Goal: Task Accomplishment & Management: Complete application form

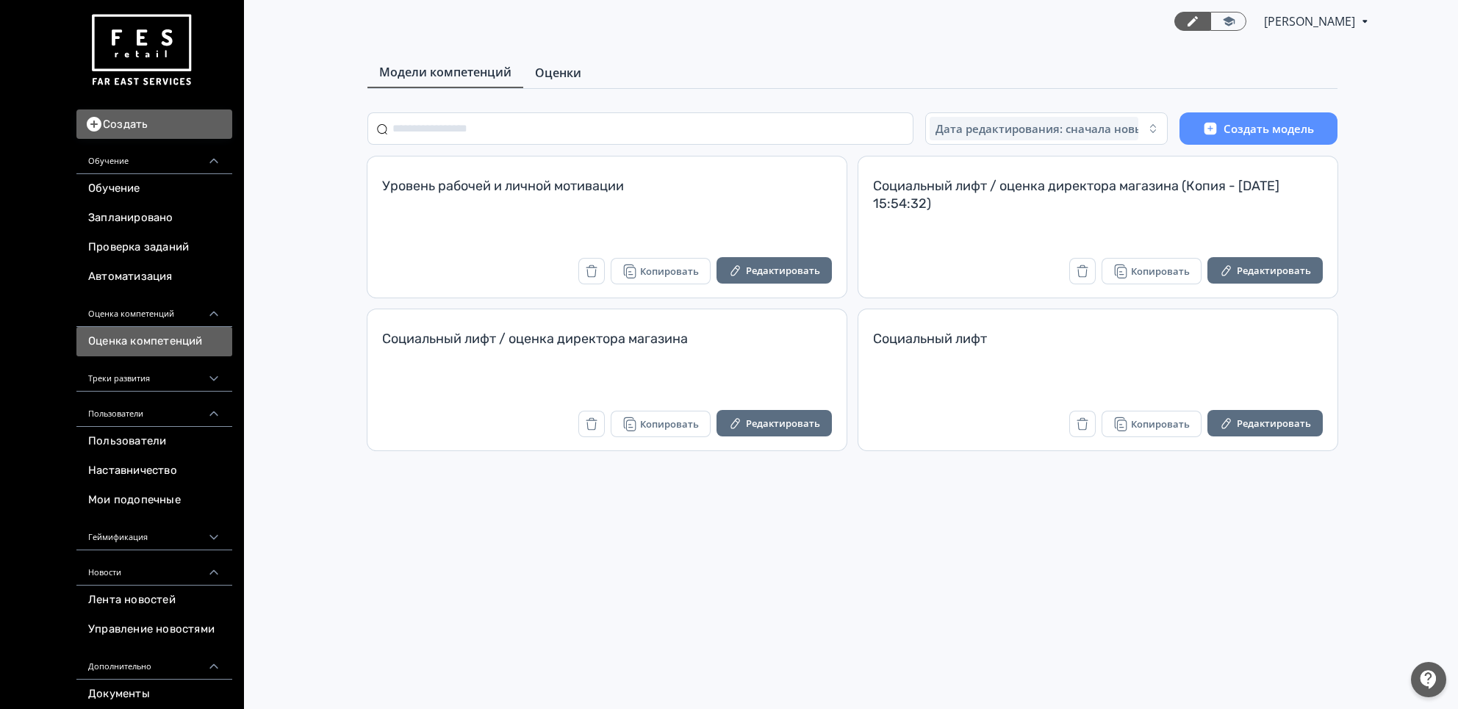
click at [544, 66] on span "Оценки" at bounding box center [558, 73] width 46 height 18
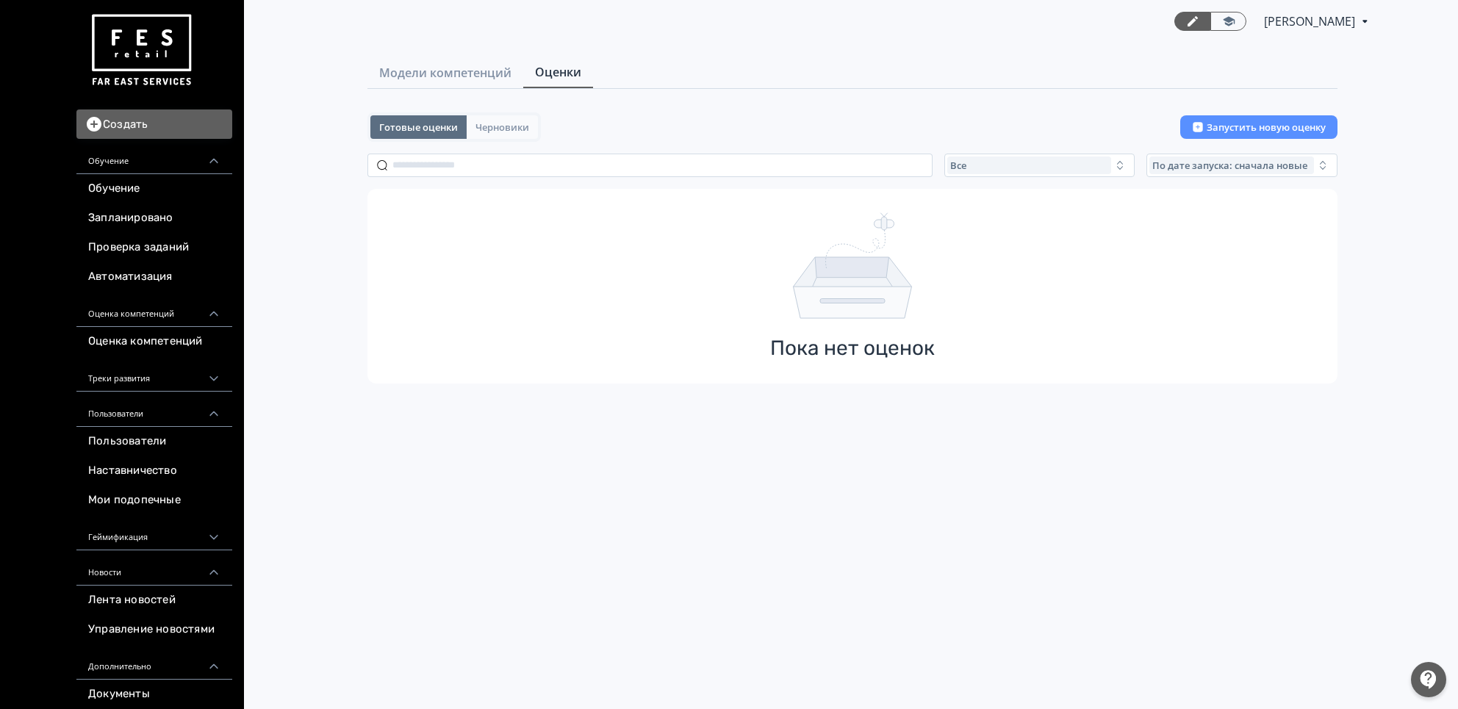
click at [508, 115] on button "Черновики" at bounding box center [502, 127] width 71 height 24
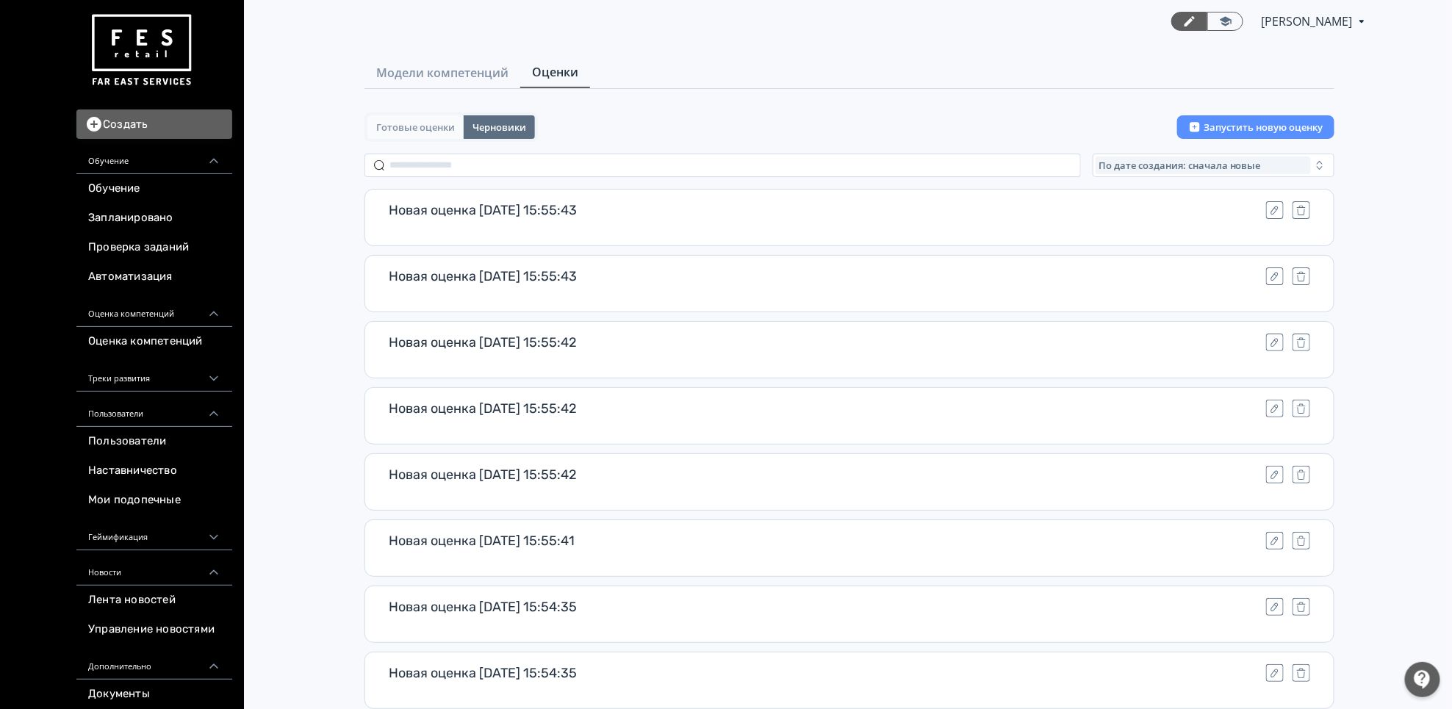
click at [454, 126] on button "Готовые оценки" at bounding box center [415, 127] width 96 height 24
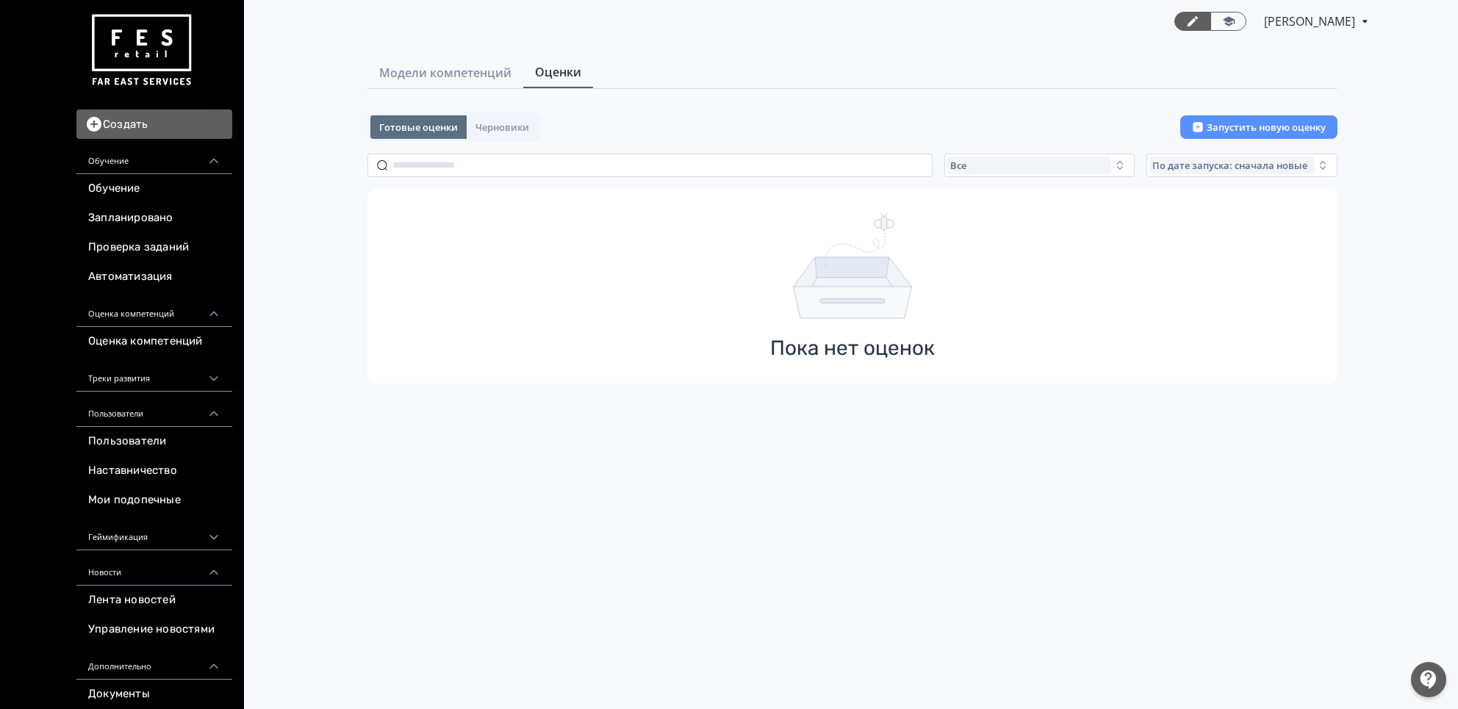
click at [490, 109] on div "Модели компетенций Оценки Готовые оценки Черновики Запустить новую оценку Все П…" at bounding box center [852, 238] width 1064 height 363
click at [494, 116] on button "Черновики" at bounding box center [502, 127] width 71 height 24
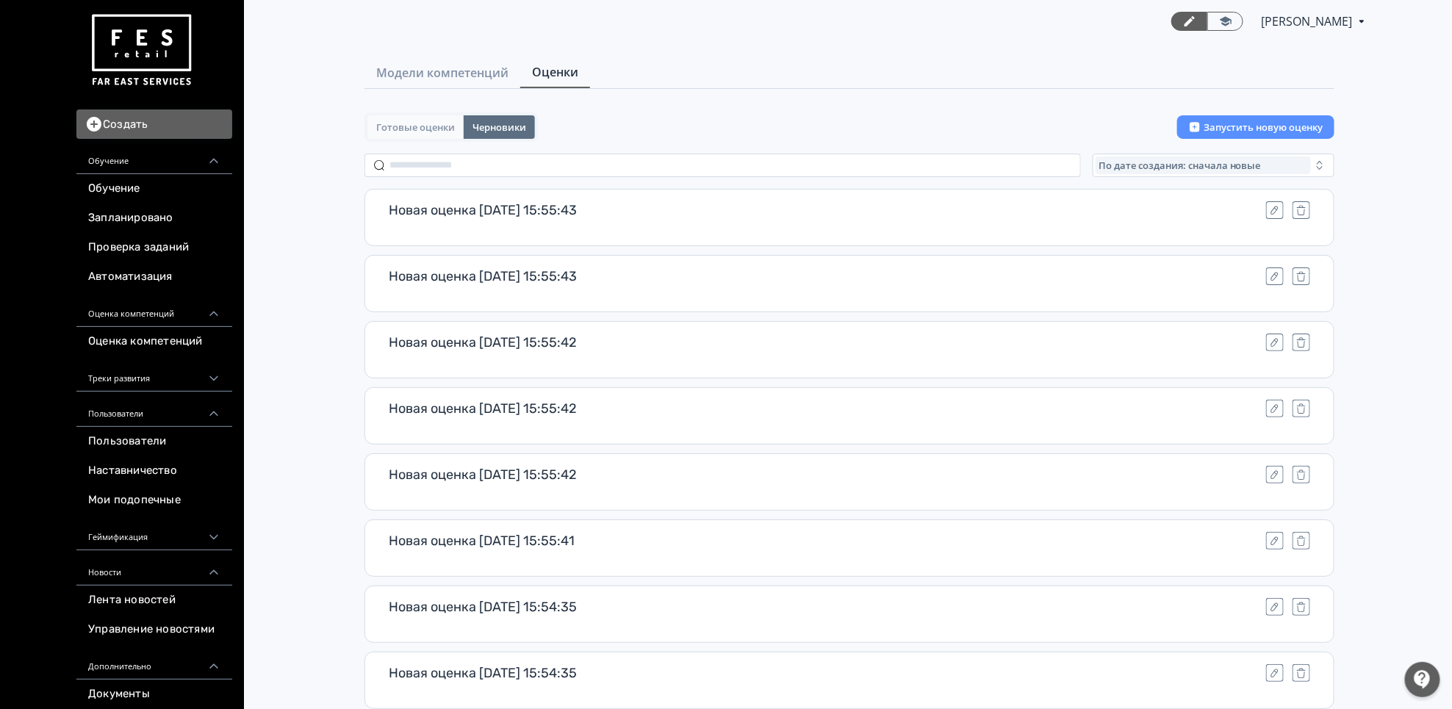
click at [453, 128] on span "Готовые оценки" at bounding box center [415, 127] width 79 height 12
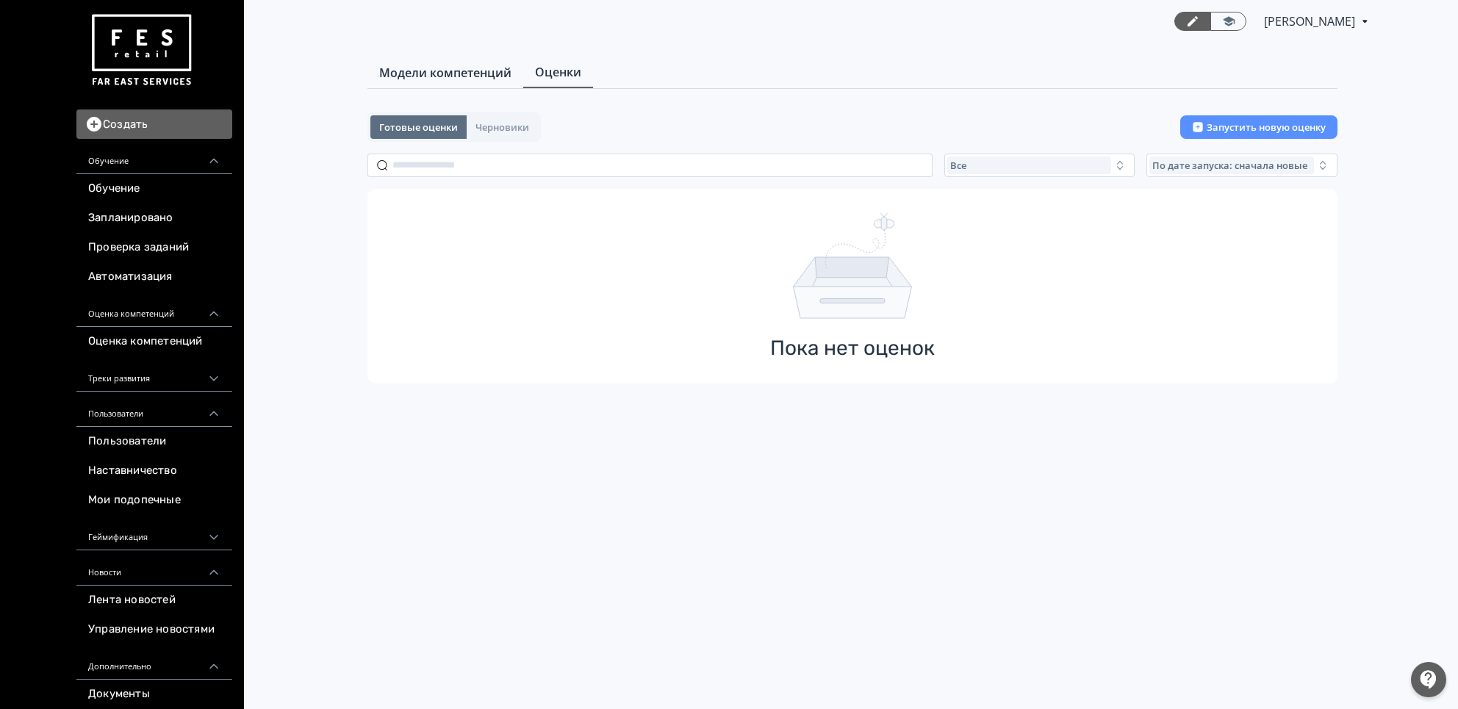
click at [481, 67] on span "Модели компетенций" at bounding box center [445, 73] width 132 height 18
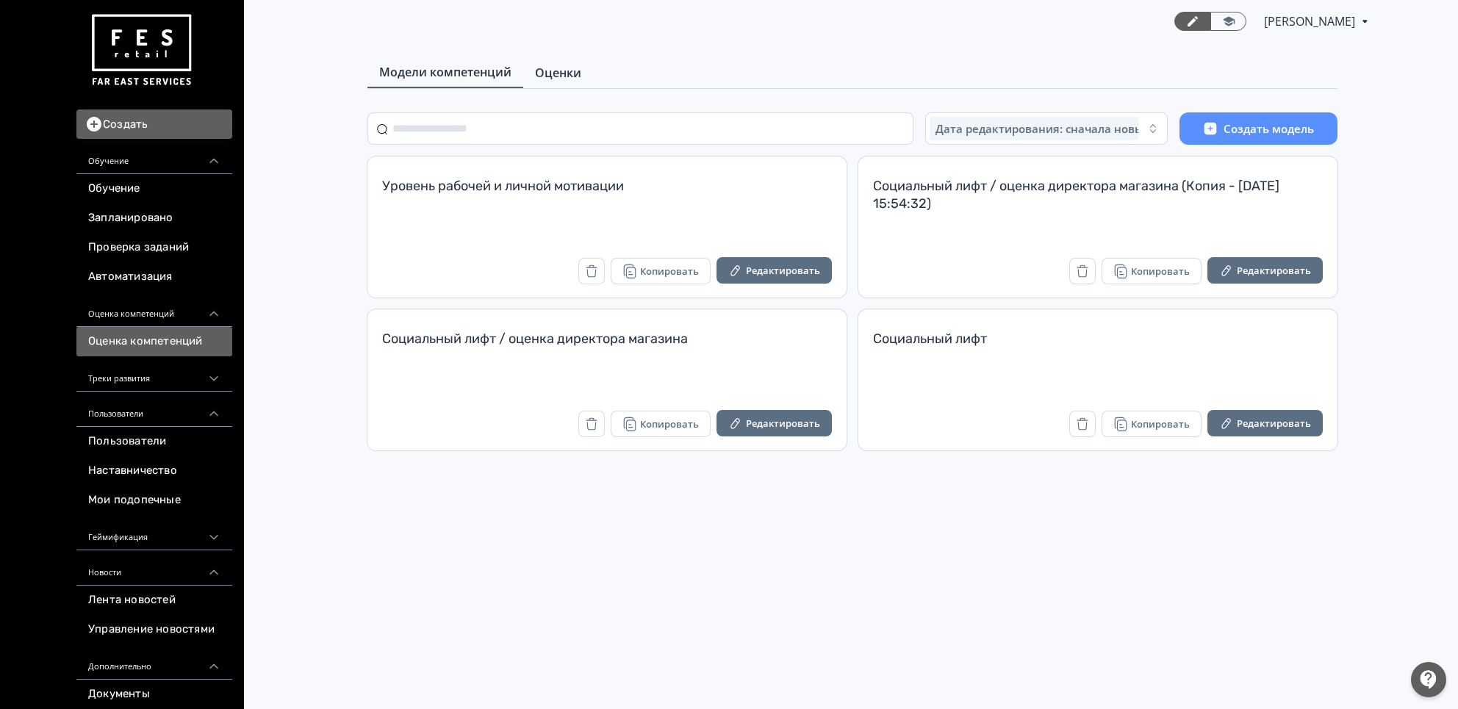
click at [542, 72] on span "Оценки" at bounding box center [558, 73] width 46 height 18
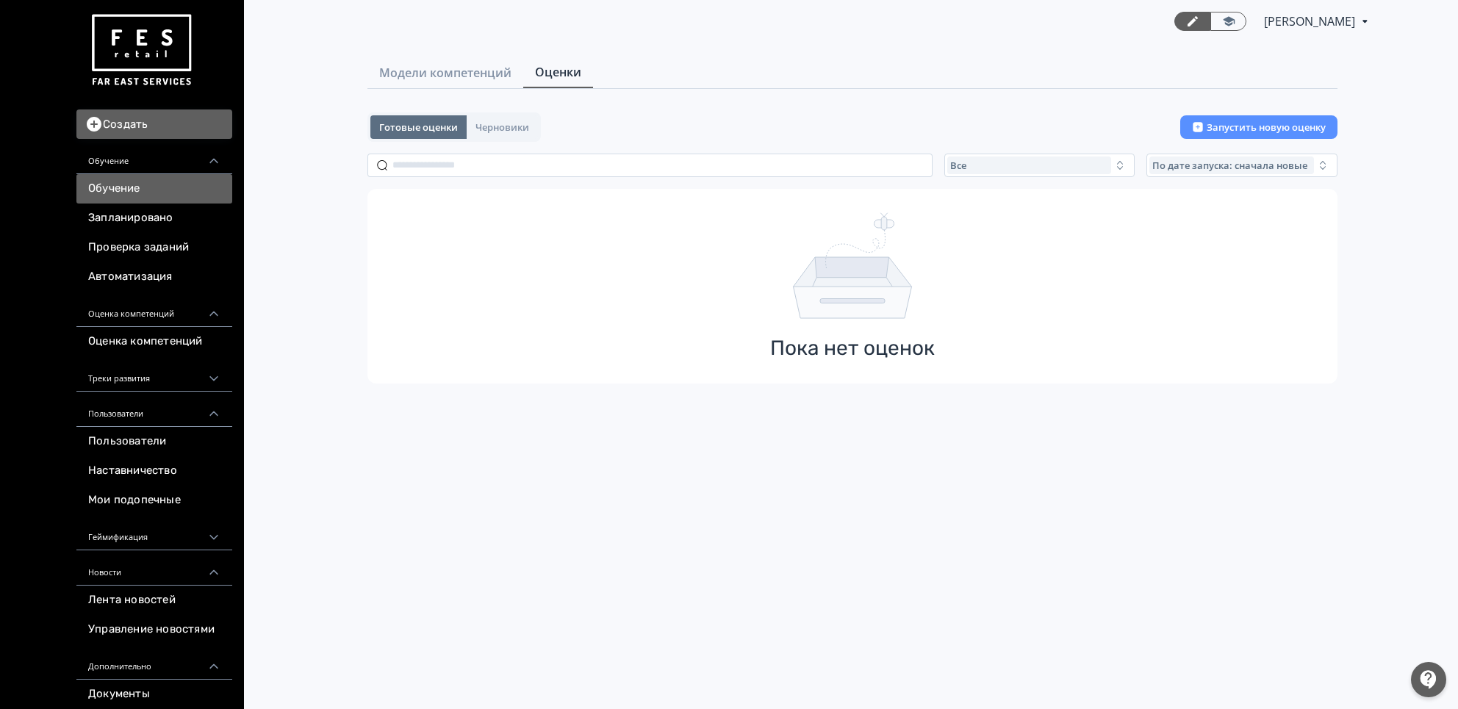
click at [207, 183] on link "Обучение" at bounding box center [154, 188] width 156 height 29
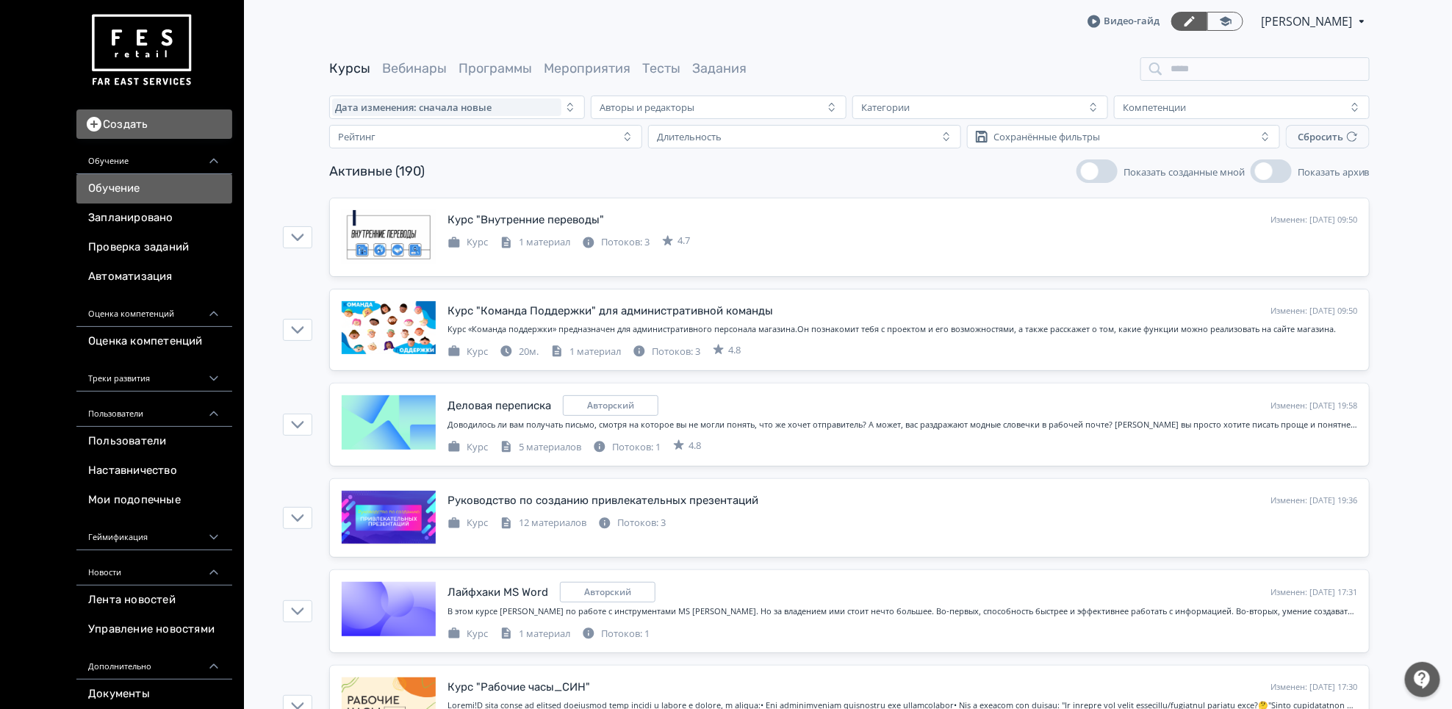
click at [1313, 35] on div "Видео-гайд Юлия Князева PRO Повысьте эффективность платформы при помощи дополни…" at bounding box center [849, 21] width 1040 height 43
click at [1302, 5] on div "Видео-гайд Юлия Князева PRO Повысьте эффективность платформы при помощи дополни…" at bounding box center [849, 21] width 1040 height 43
click at [1301, 10] on div "Видео-гайд Юлия Князева PRO Повысьте эффективность платформы при помощи дополни…" at bounding box center [849, 21] width 1040 height 43
click at [1301, 14] on span "[PERSON_NAME]" at bounding box center [1307, 21] width 93 height 18
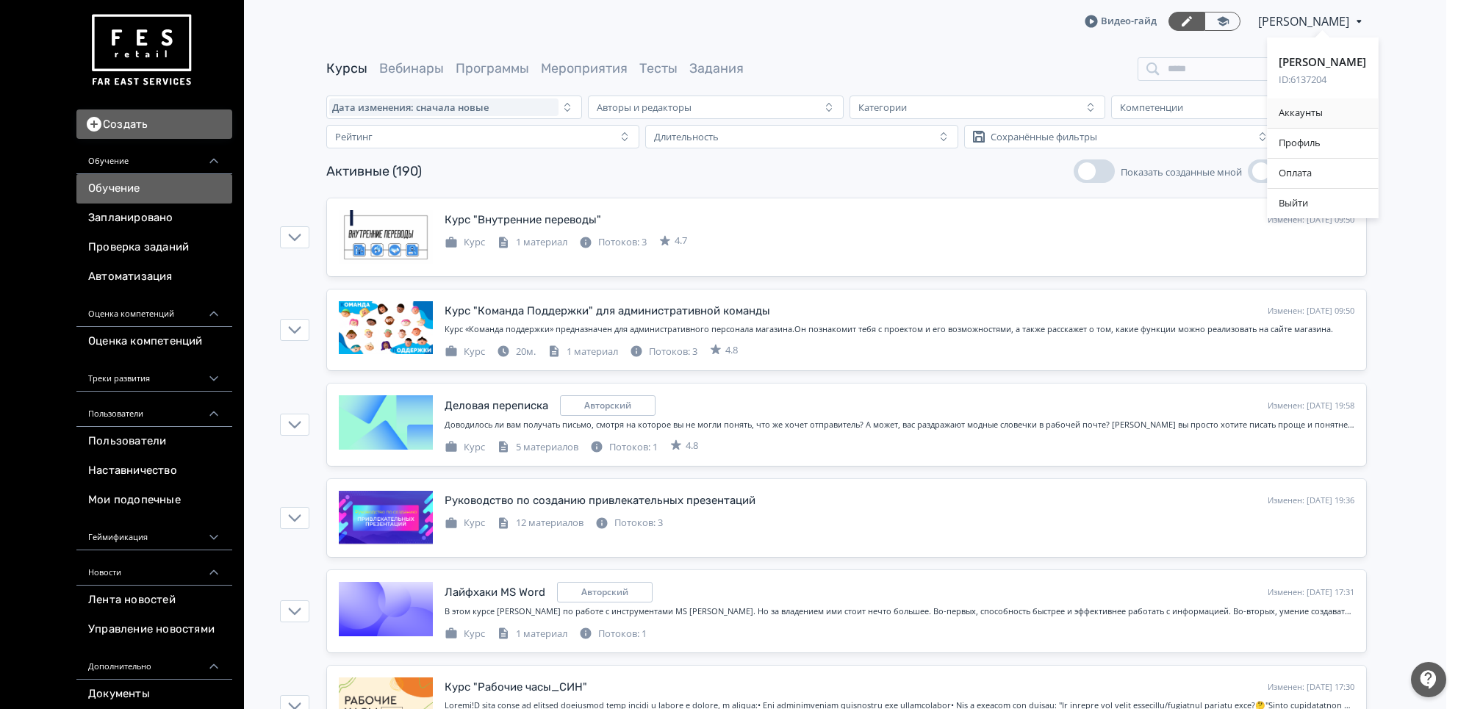
click at [1297, 112] on div "Аккаунты" at bounding box center [1322, 112] width 111 height 29
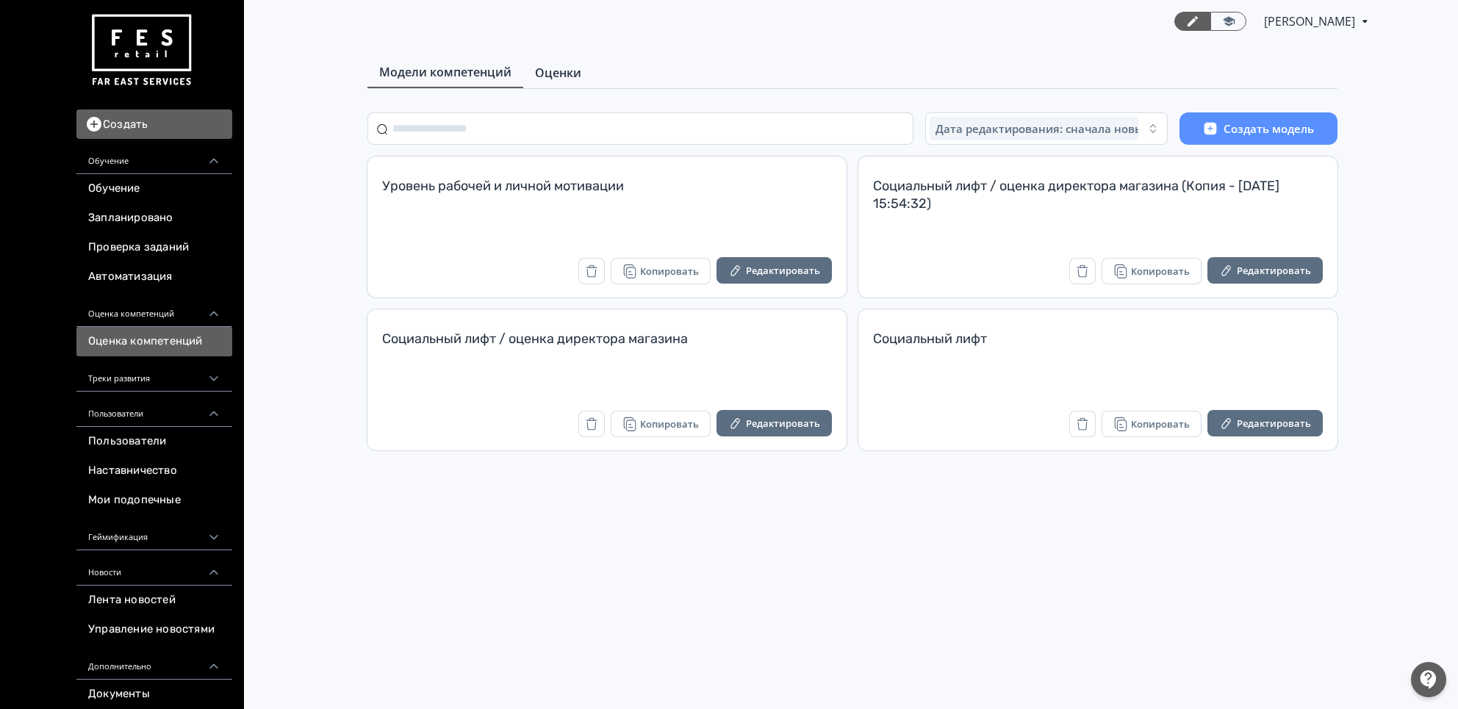
click at [584, 63] on link "Оценки" at bounding box center [558, 72] width 70 height 29
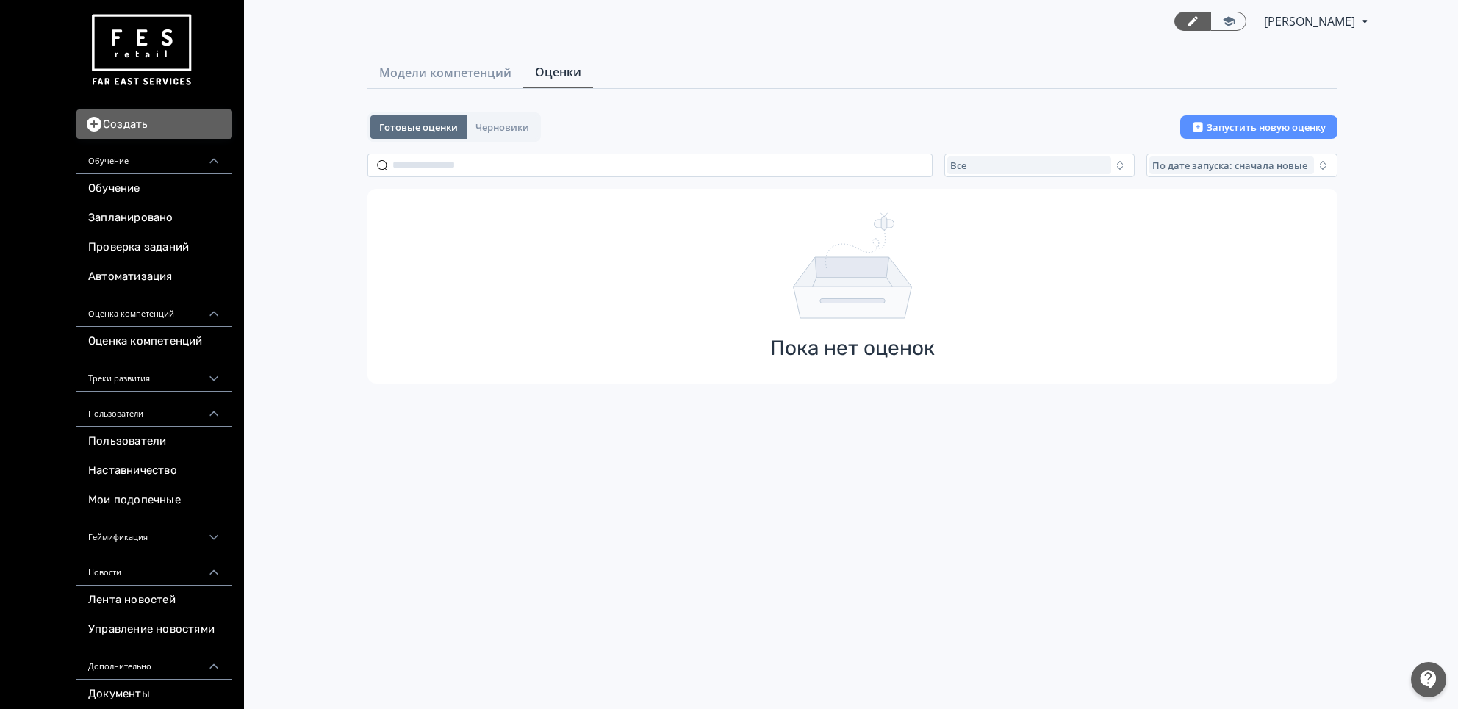
click at [409, 130] on span "Готовые оценки" at bounding box center [418, 127] width 79 height 12
click at [1028, 150] on div "Готовые оценки Черновики Запустить новую оценку Все По дате запуска: сначала но…" at bounding box center [852, 247] width 970 height 271
click at [1021, 158] on div "Все" at bounding box center [1029, 166] width 165 height 18
click at [989, 250] on span "Завершенные" at bounding box center [1001, 252] width 76 height 15
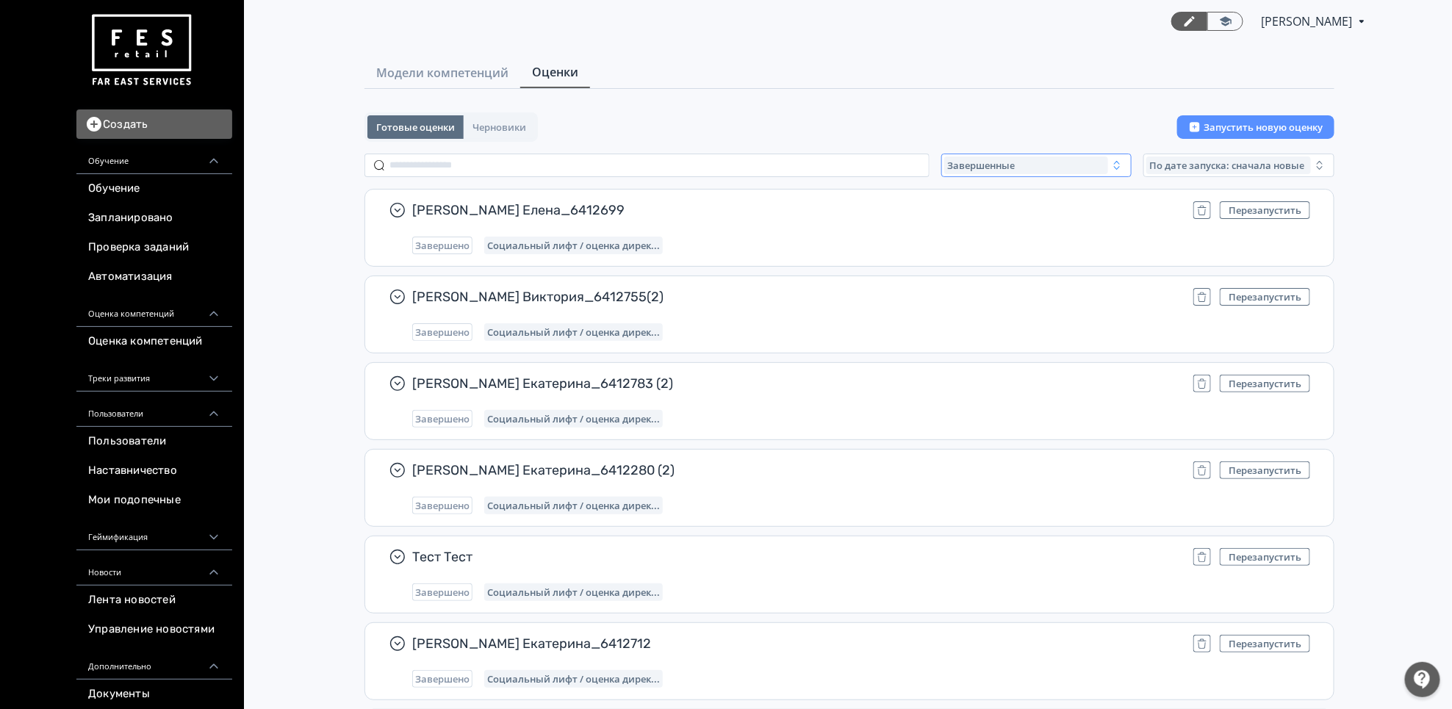
click at [988, 162] on span "Завершенные" at bounding box center [981, 165] width 68 height 12
click at [980, 220] on span "Активные" at bounding box center [987, 225] width 54 height 15
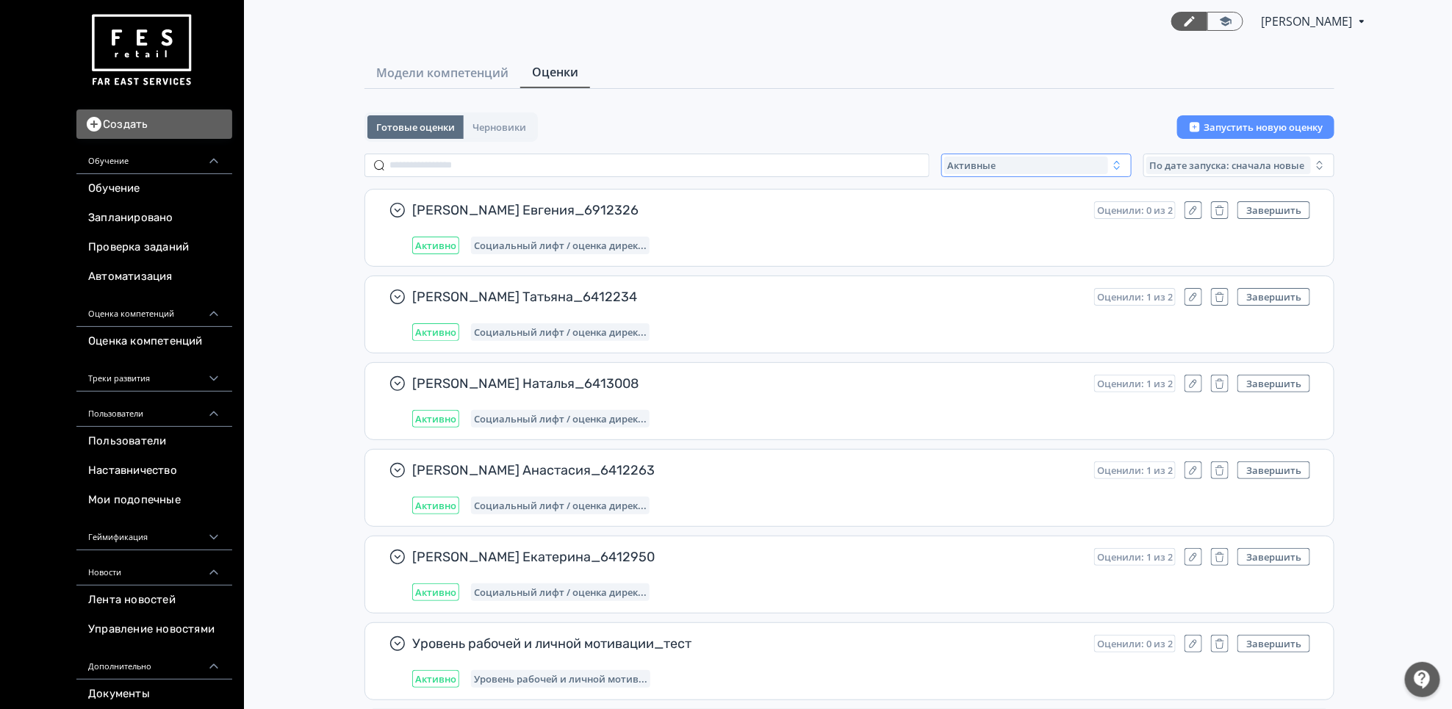
click at [980, 168] on span "Активные" at bounding box center [971, 165] width 48 height 12
click at [977, 204] on span "Все" at bounding box center [969, 199] width 18 height 15
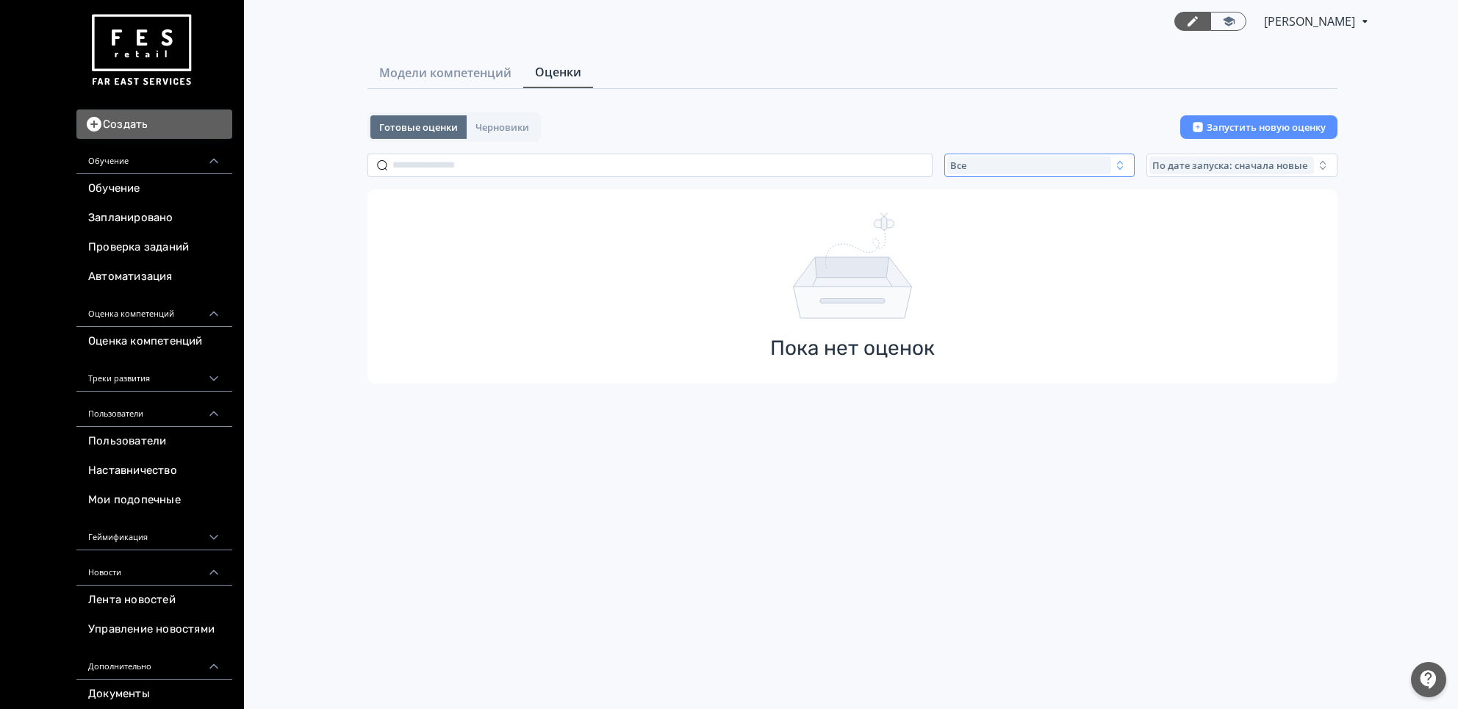
click at [980, 165] on div "Все" at bounding box center [1029, 166] width 165 height 18
click at [981, 218] on span "Активные" at bounding box center [990, 225] width 54 height 15
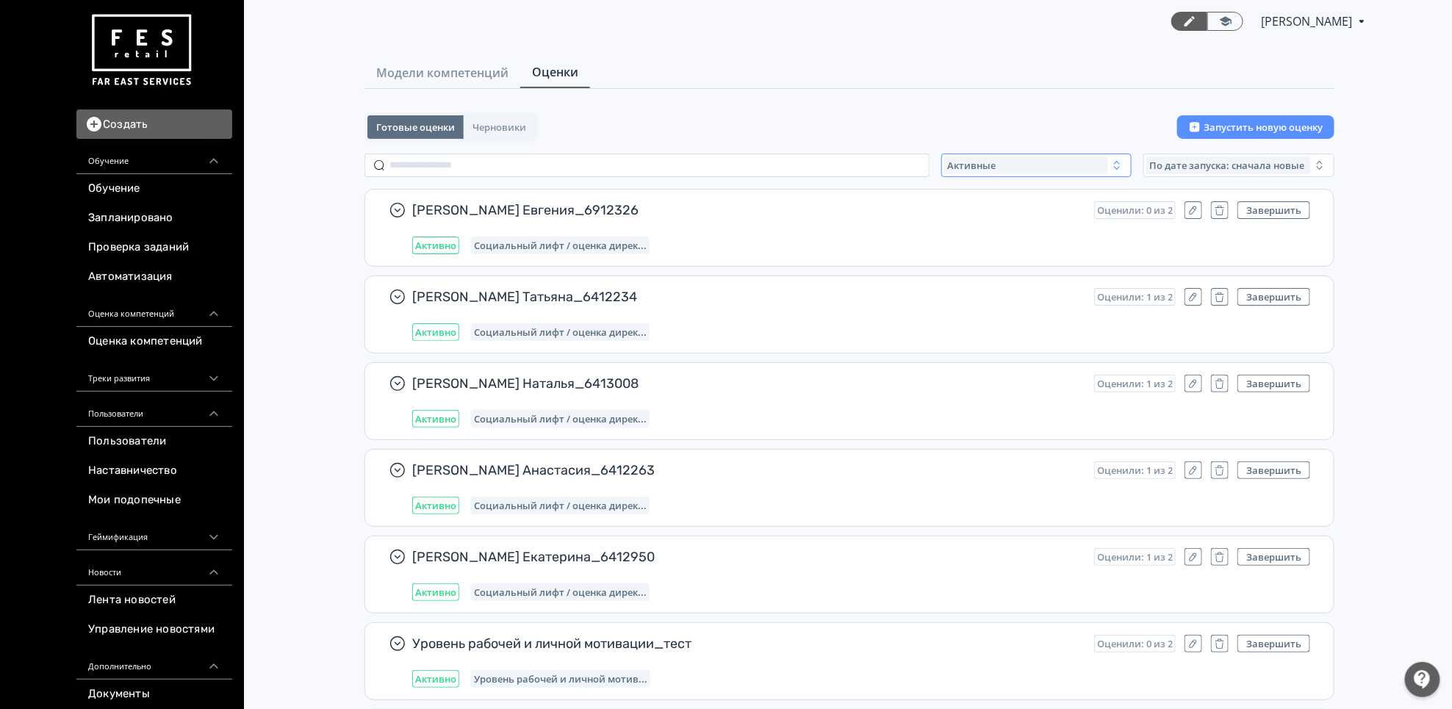
click at [995, 159] on span "Активные" at bounding box center [971, 165] width 48 height 12
click at [981, 188] on button "Все" at bounding box center [1088, 199] width 257 height 26
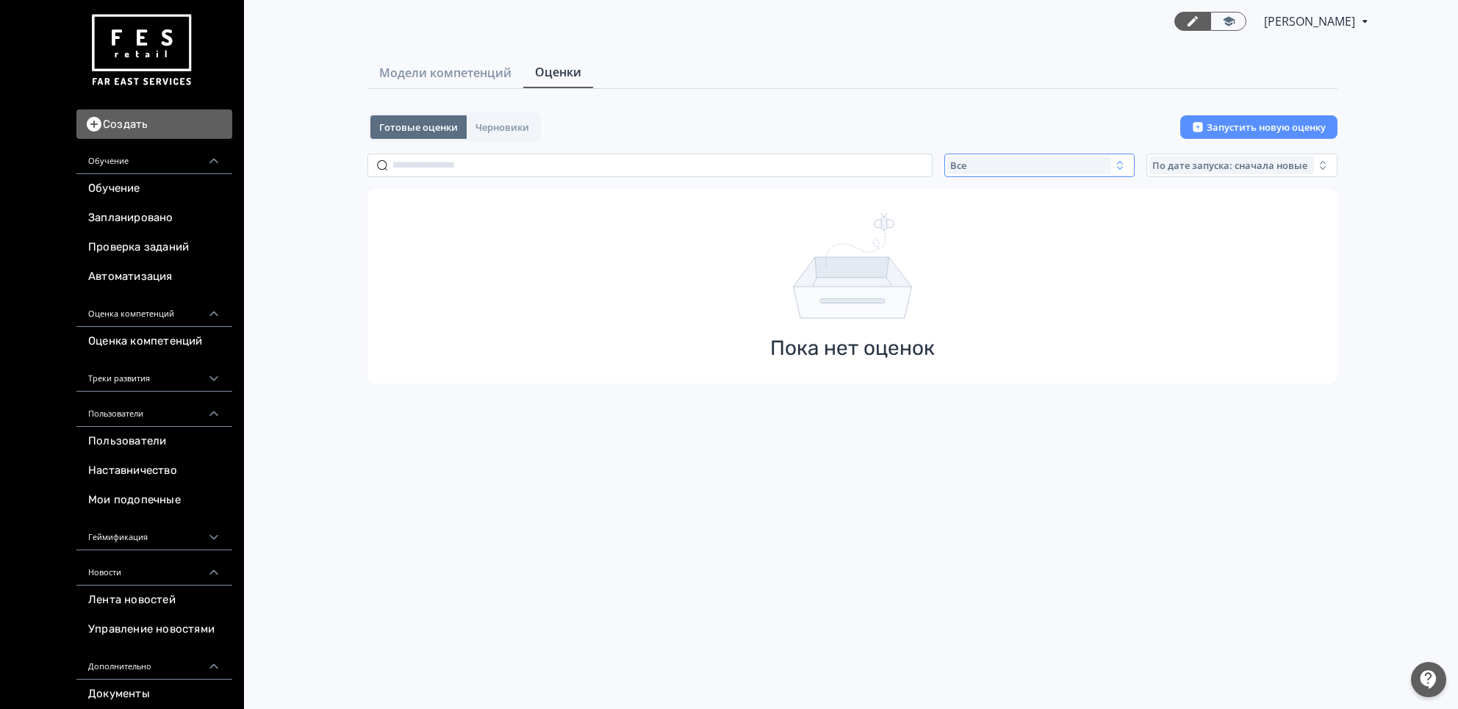
click at [991, 169] on div "Все" at bounding box center [1029, 166] width 165 height 18
click at [983, 222] on span "Активные" at bounding box center [990, 225] width 54 height 15
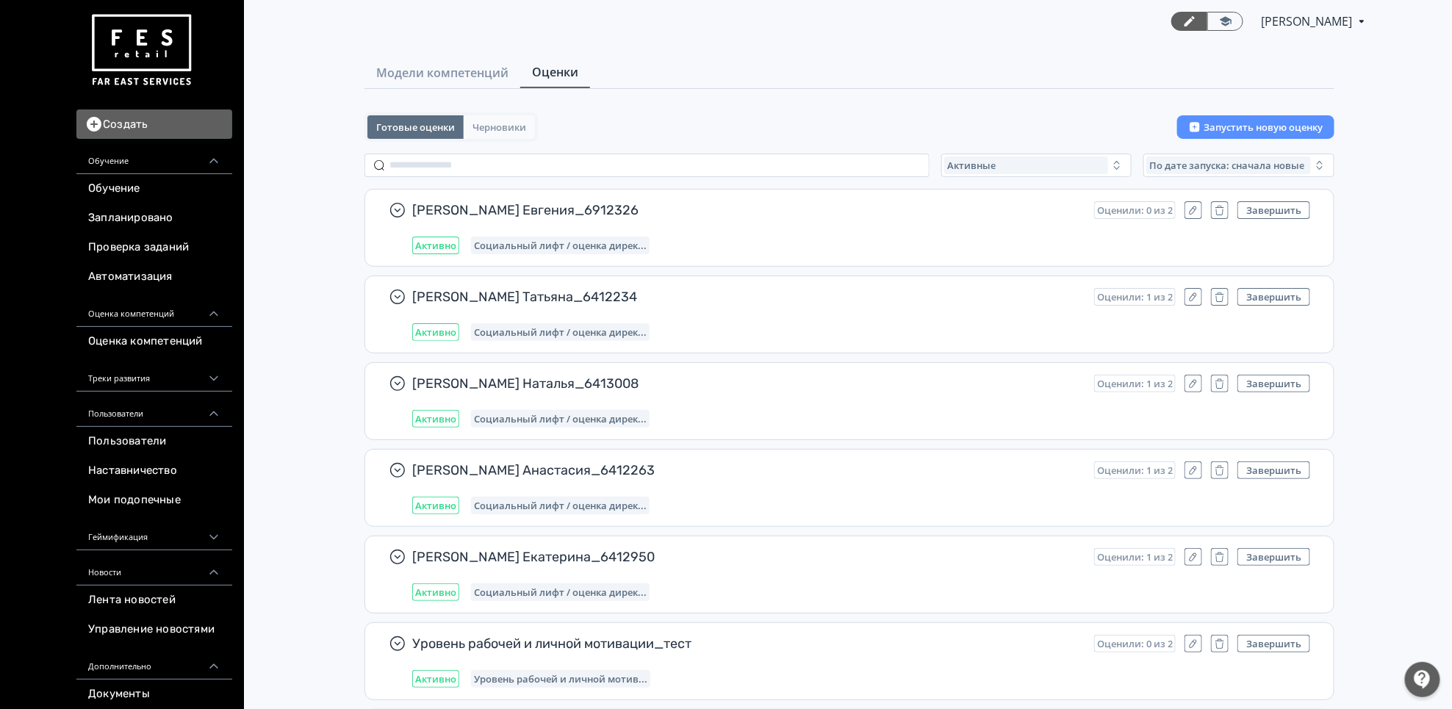
click at [498, 132] on span "Черновики" at bounding box center [499, 127] width 54 height 12
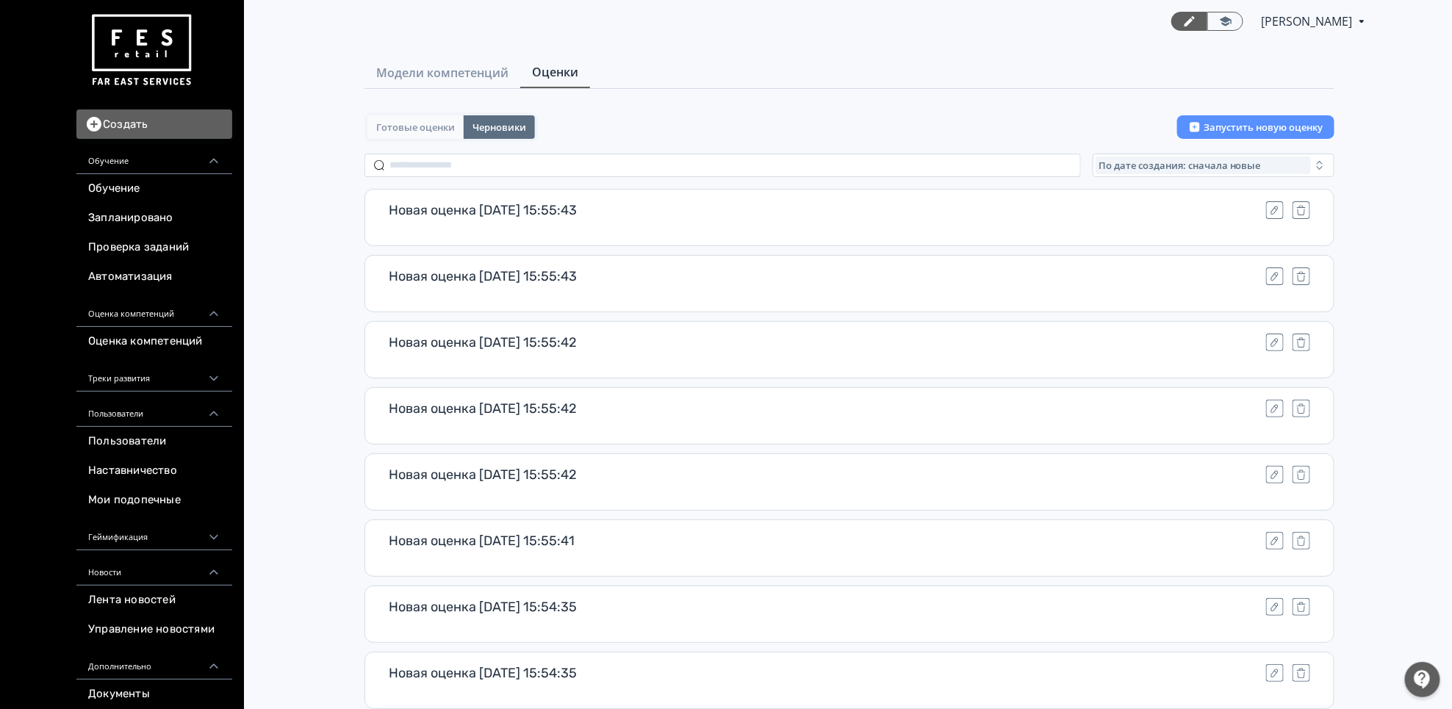
click at [430, 130] on span "Готовые оценки" at bounding box center [415, 127] width 79 height 12
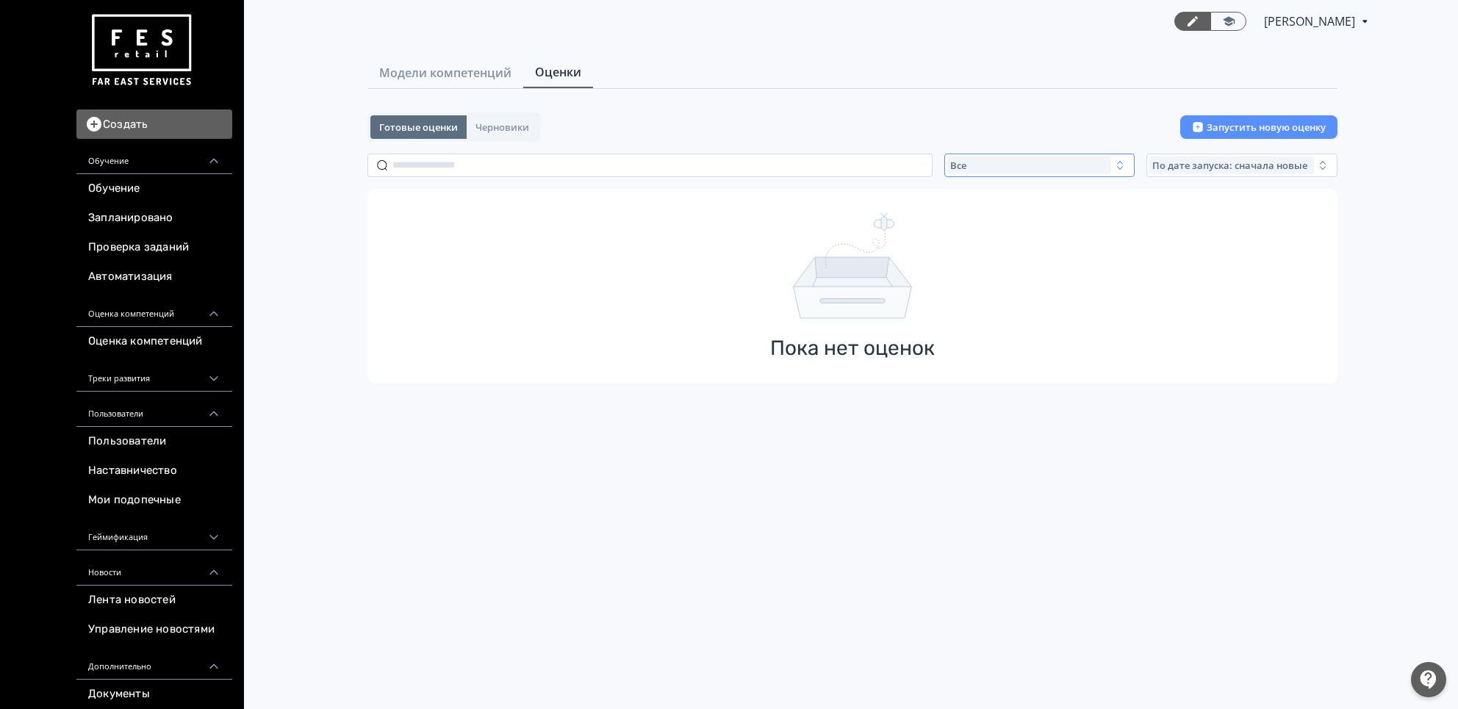
click at [988, 160] on div "Все" at bounding box center [1029, 166] width 165 height 18
click at [985, 221] on span "Активные" at bounding box center [990, 225] width 54 height 15
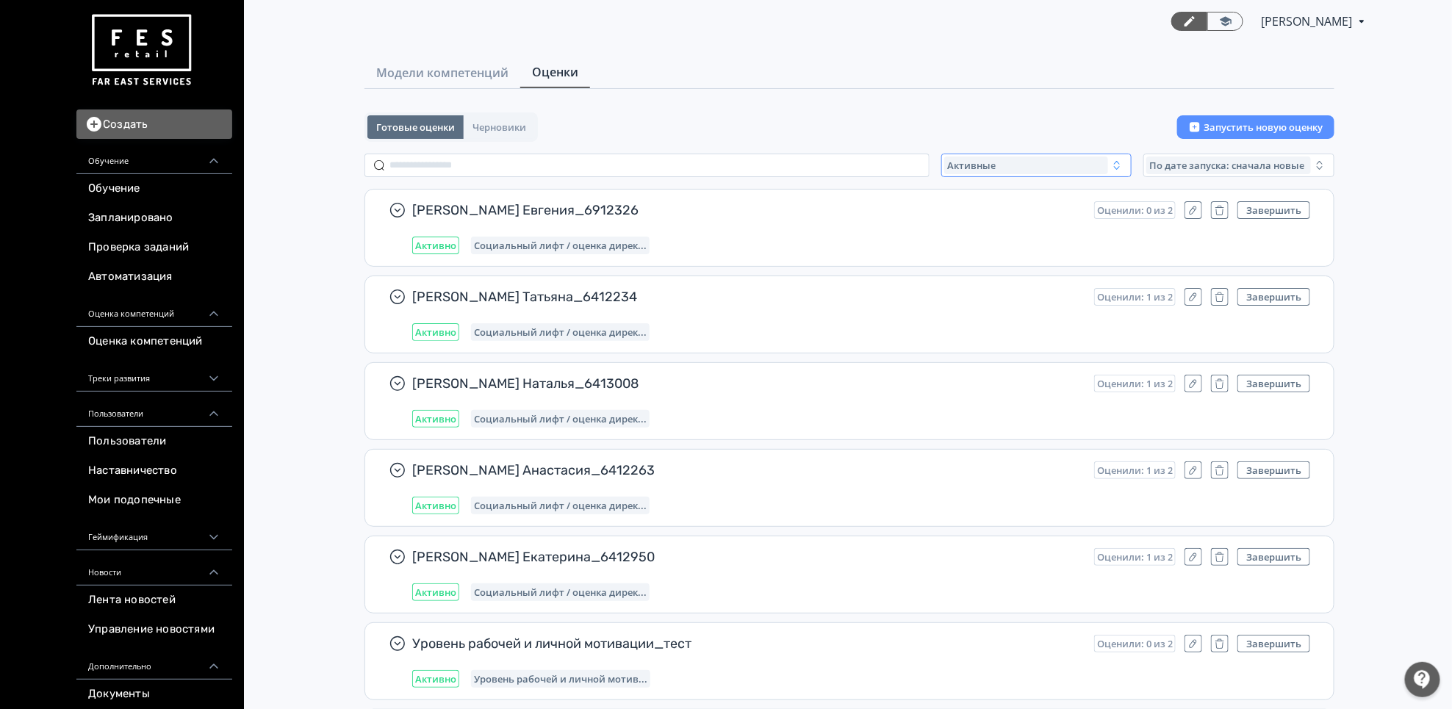
click at [971, 157] on div "Активные" at bounding box center [1026, 166] width 165 height 18
click at [962, 240] on button "Завершенные" at bounding box center [1088, 252] width 257 height 26
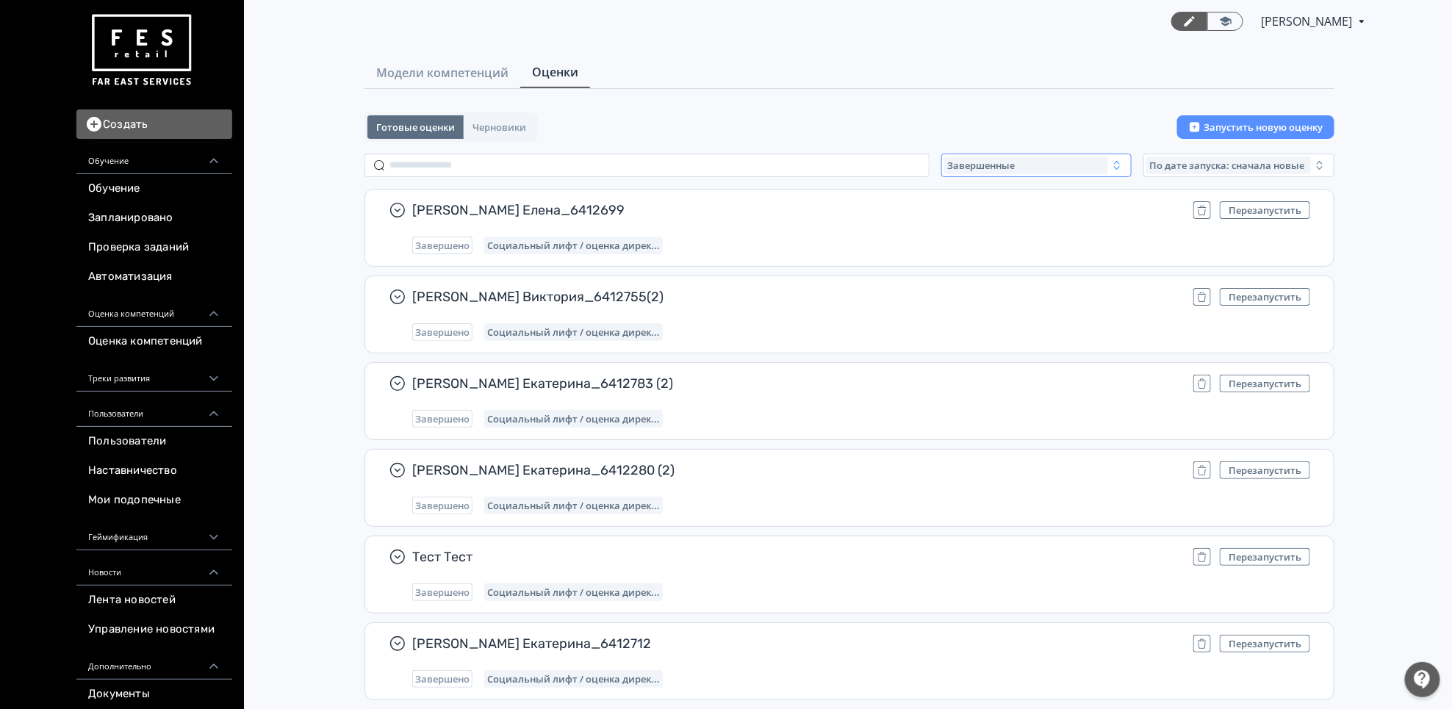
click at [961, 162] on span "Завершенные" at bounding box center [981, 165] width 68 height 12
click at [958, 215] on div "Активные" at bounding box center [1088, 225] width 276 height 26
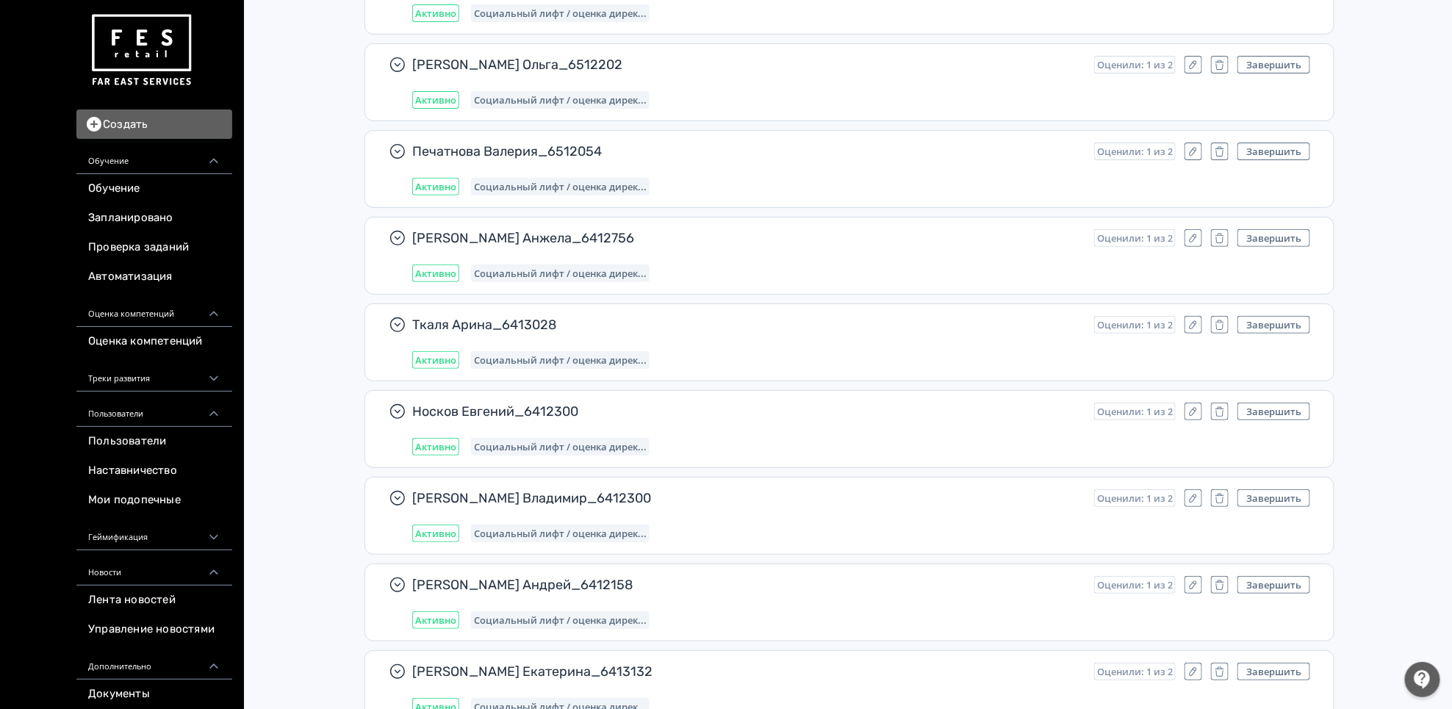
scroll to position [11463, 0]
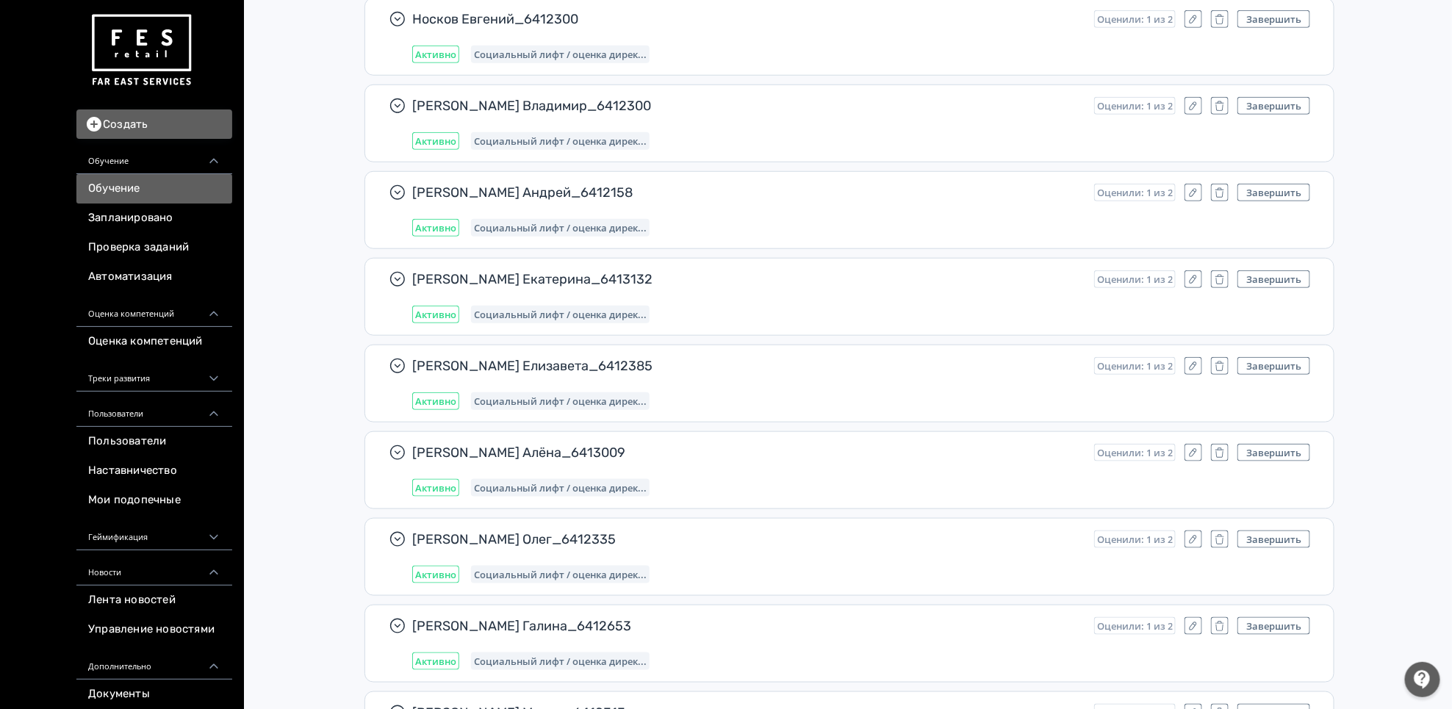
click at [148, 195] on link "Обучение" at bounding box center [154, 188] width 156 height 29
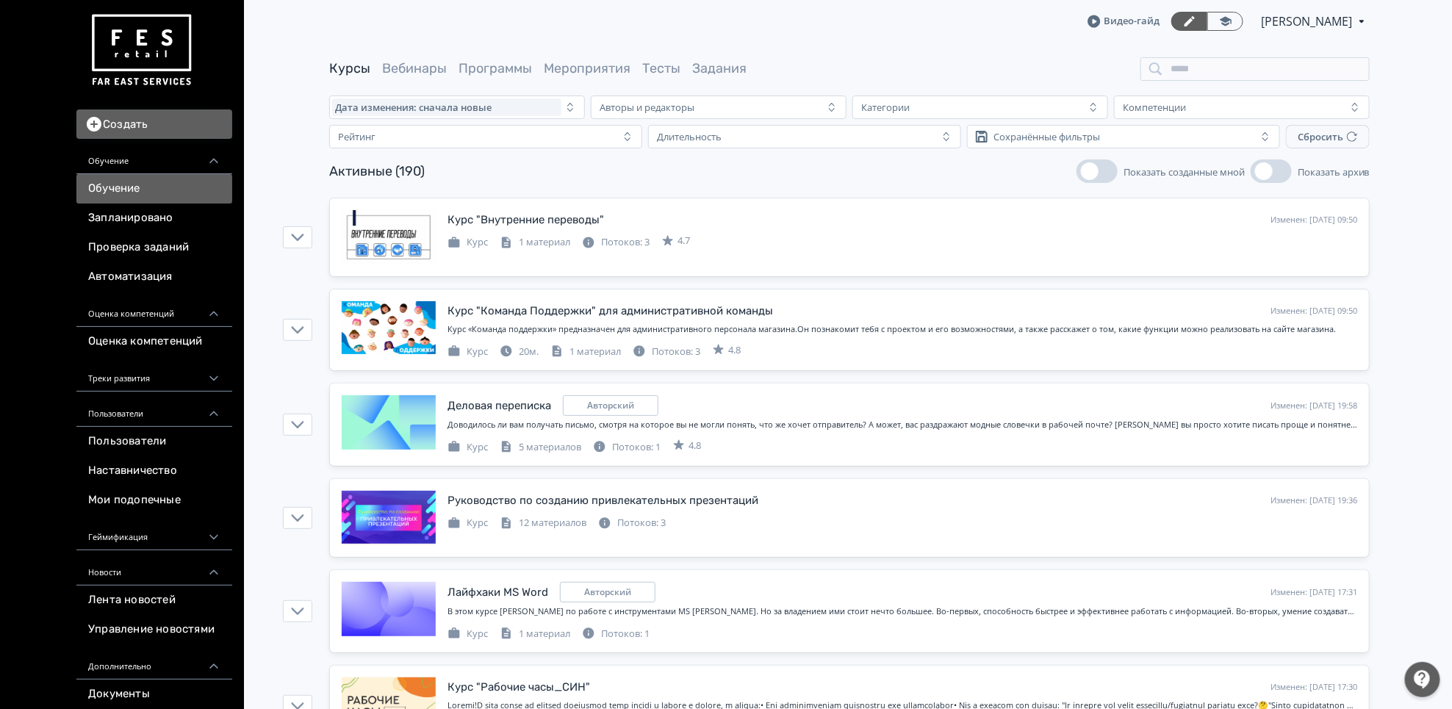
click at [101, 193] on link "Обучение" at bounding box center [154, 188] width 156 height 29
click at [1225, 73] on input "search" at bounding box center [1254, 69] width 229 height 24
click at [130, 436] on link "Пользователи" at bounding box center [154, 441] width 156 height 29
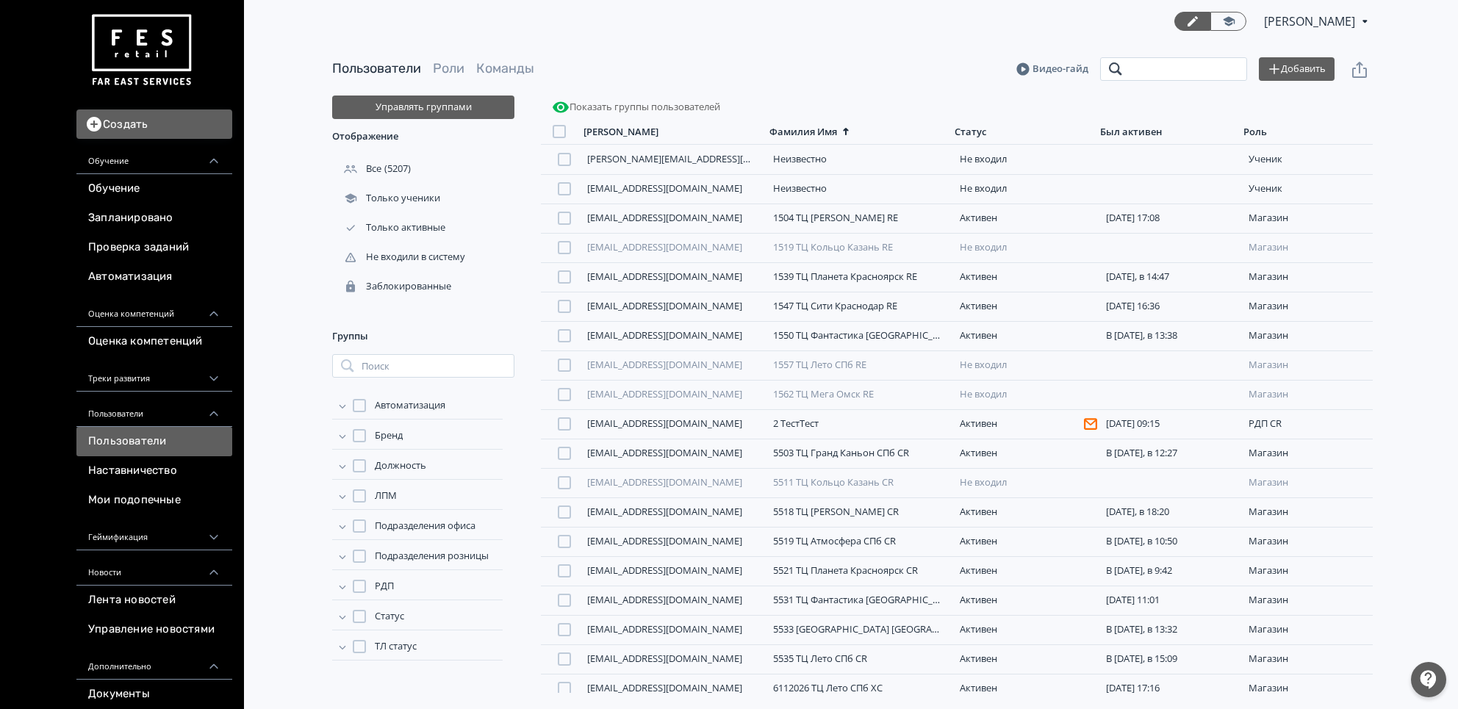
click at [1217, 74] on input "search" at bounding box center [1173, 69] width 147 height 24
type input "**********"
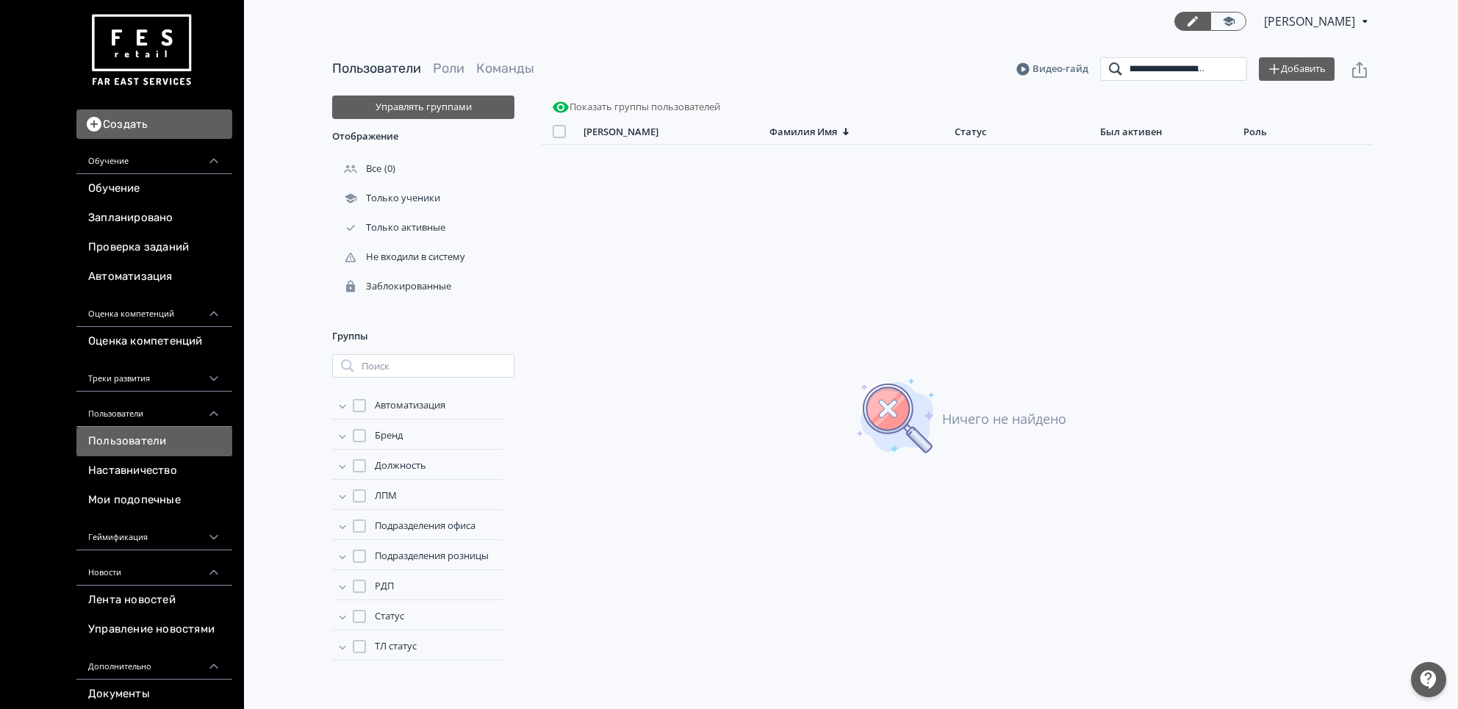
click at [1227, 69] on input "**********" at bounding box center [1173, 69] width 147 height 24
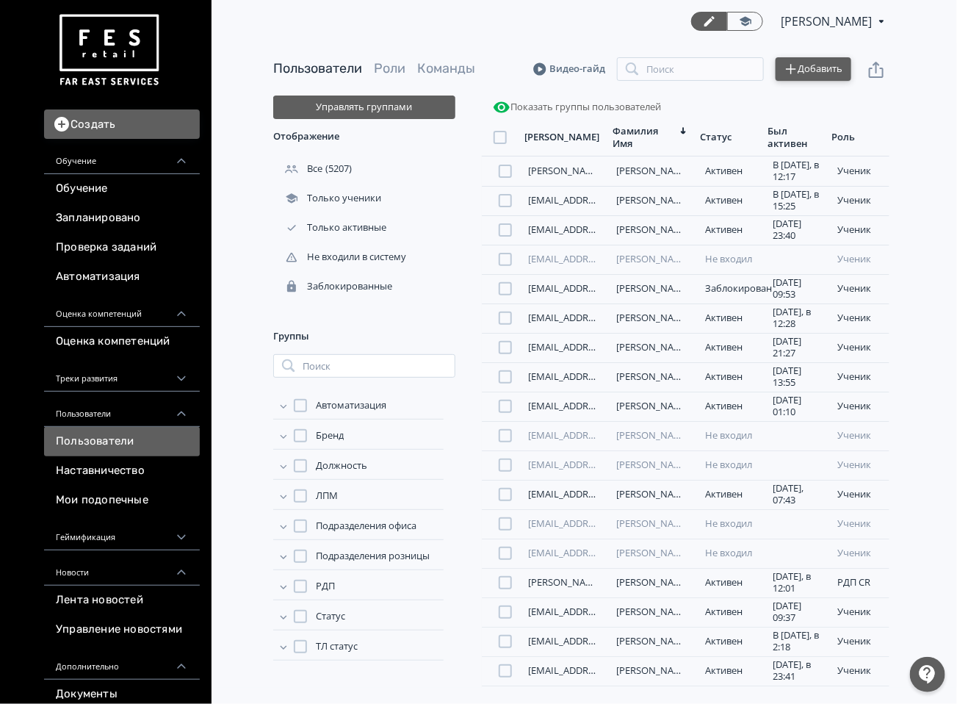
click at [824, 63] on button "Добавить" at bounding box center [814, 69] width 76 height 24
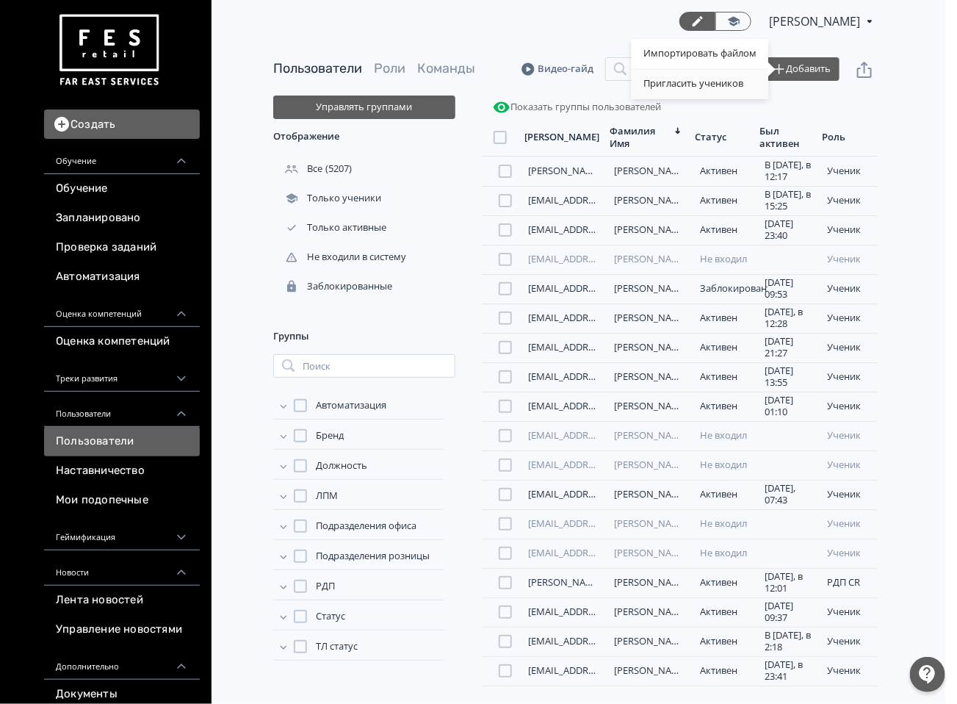
click at [666, 86] on div "Пригласить учеников" at bounding box center [700, 84] width 137 height 29
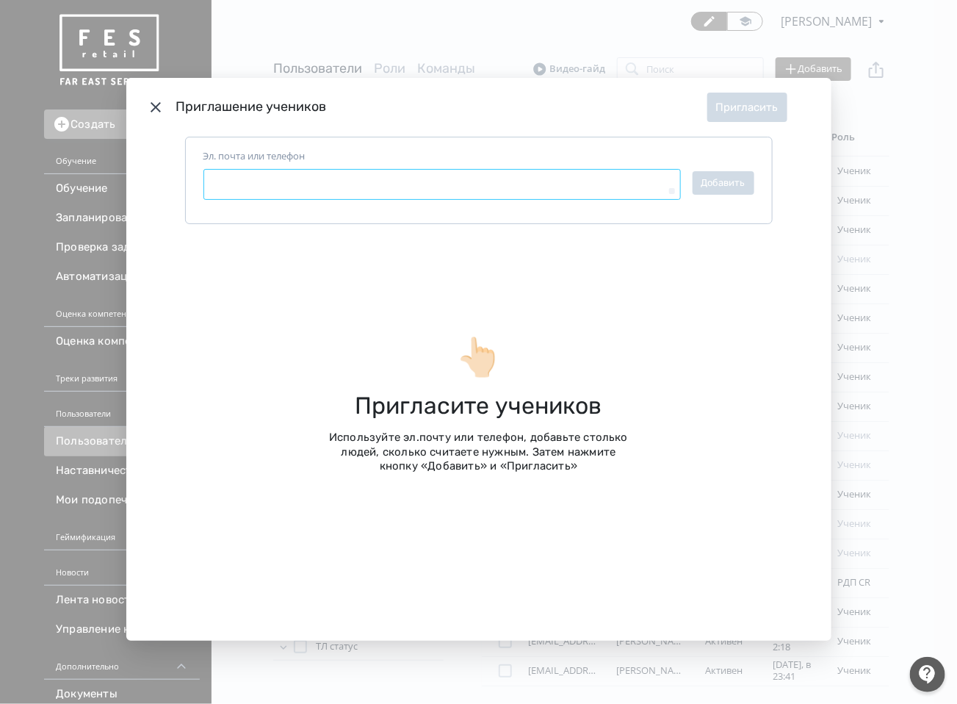
type textarea "*"
click at [393, 176] on textarea "Эл. почта или телефон" at bounding box center [443, 184] width 478 height 31
paste textarea "**********"
type textarea "**********"
type textarea "*"
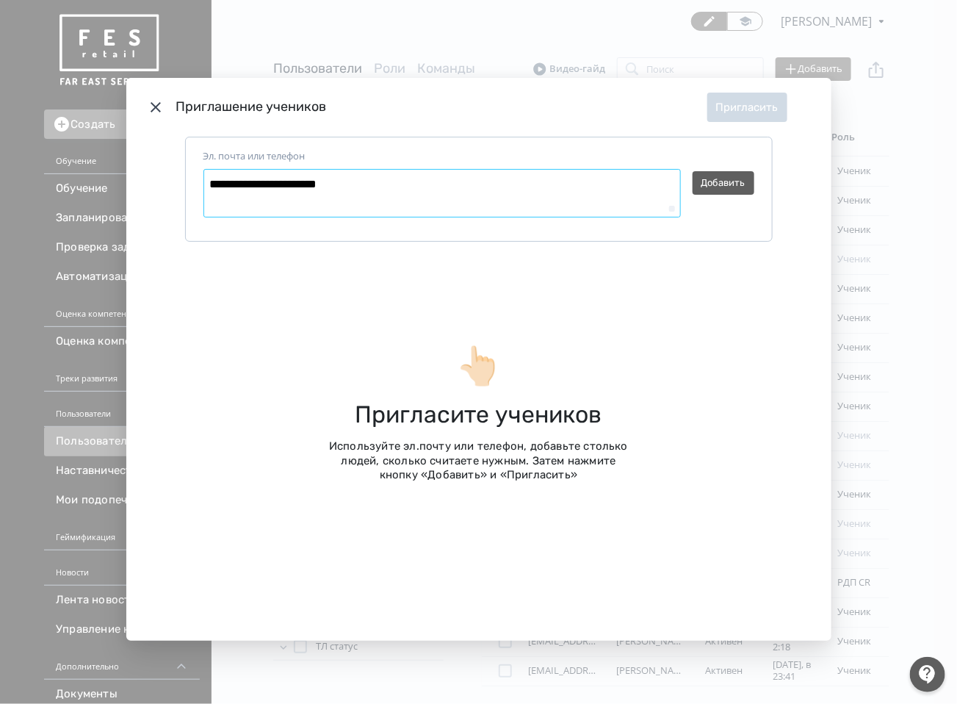
type textarea "**********"
type textarea "*"
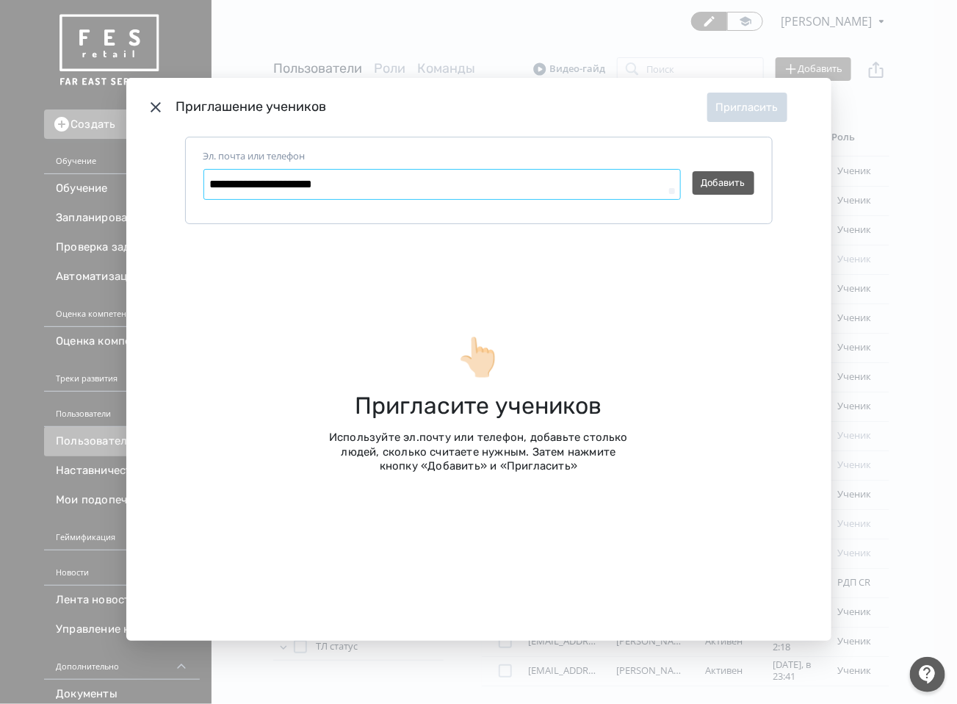
type textarea "**********"
type textarea "*"
click at [506, 199] on textarea "**********" at bounding box center [443, 184] width 478 height 31
drag, startPoint x: 495, startPoint y: 195, endPoint x: -47, endPoint y: 185, distance: 542.4
click at [0, 185] on html "React App Создать Обучение Обучение Запланировано Проверка заданий Автоматизаци…" at bounding box center [478, 352] width 957 height 704
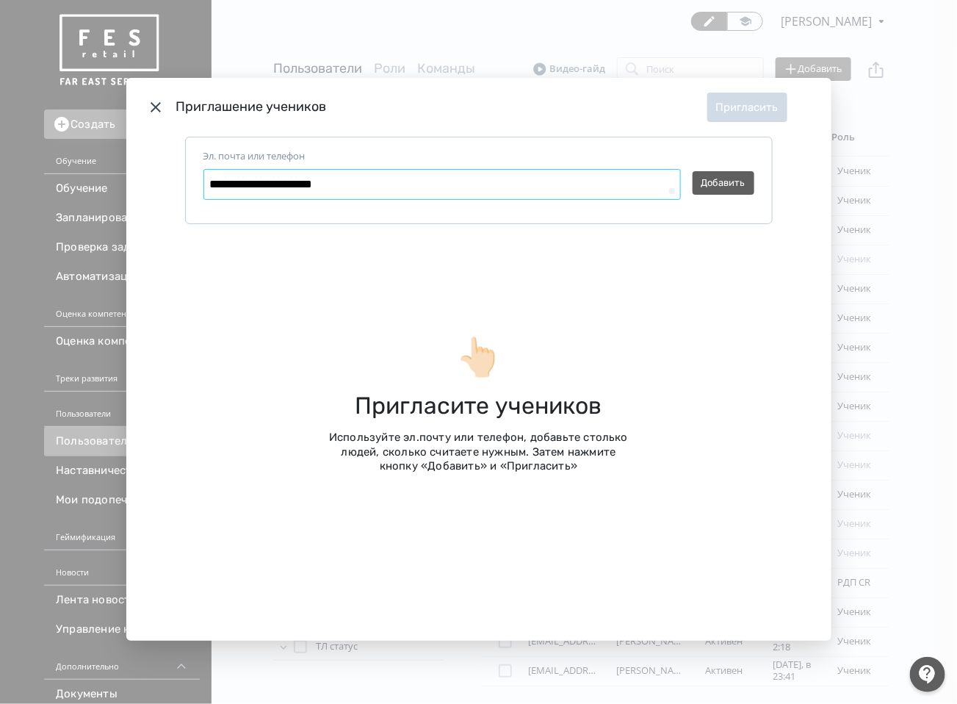
type textarea "*"
click at [335, 182] on textarea "Эл. почта или телефон" at bounding box center [443, 184] width 478 height 31
paste textarea "**********"
type textarea "**********"
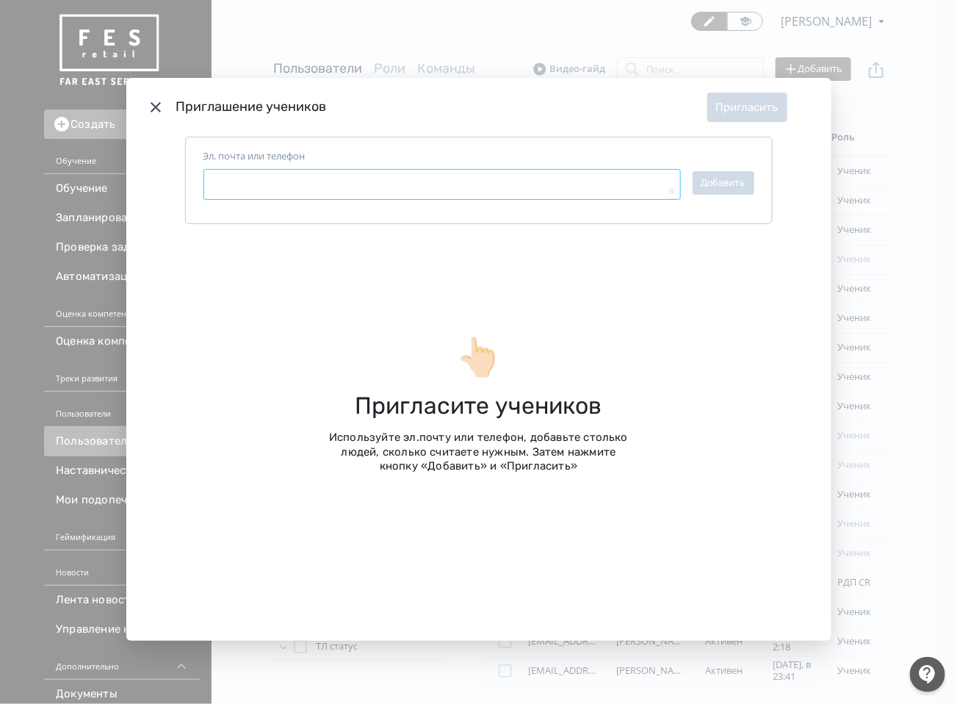
type textarea "*"
type textarea "**********"
type textarea "*"
click at [722, 173] on button "Добавить" at bounding box center [724, 183] width 62 height 24
type textarea "*"
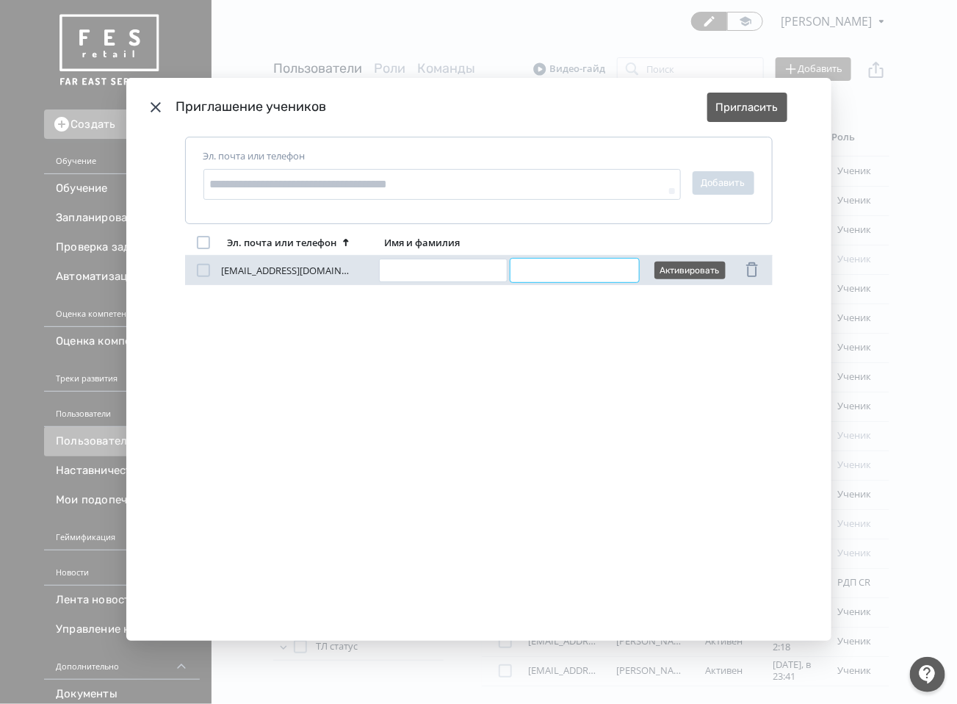
click at [569, 267] on input "Modal" at bounding box center [575, 271] width 129 height 24
click at [478, 273] on input "Modal" at bounding box center [443, 271] width 129 height 24
click at [553, 266] on input "Modal" at bounding box center [575, 271] width 129 height 24
paste input "********"
type input "********"
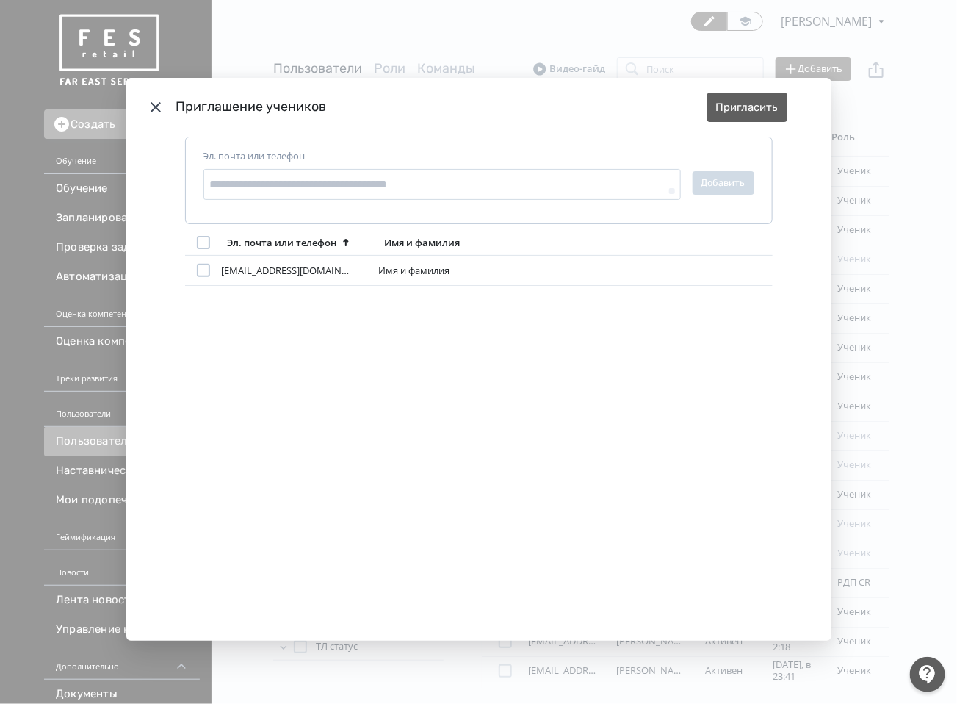
click at [479, 320] on div "[EMAIL_ADDRESS][DOMAIN_NAME] Имя и фамилия ******** Активировать" at bounding box center [479, 426] width 588 height 341
click at [584, 345] on div "[EMAIL_ADDRESS][DOMAIN_NAME] Имя и фамилия ******** Активировать" at bounding box center [479, 426] width 588 height 341
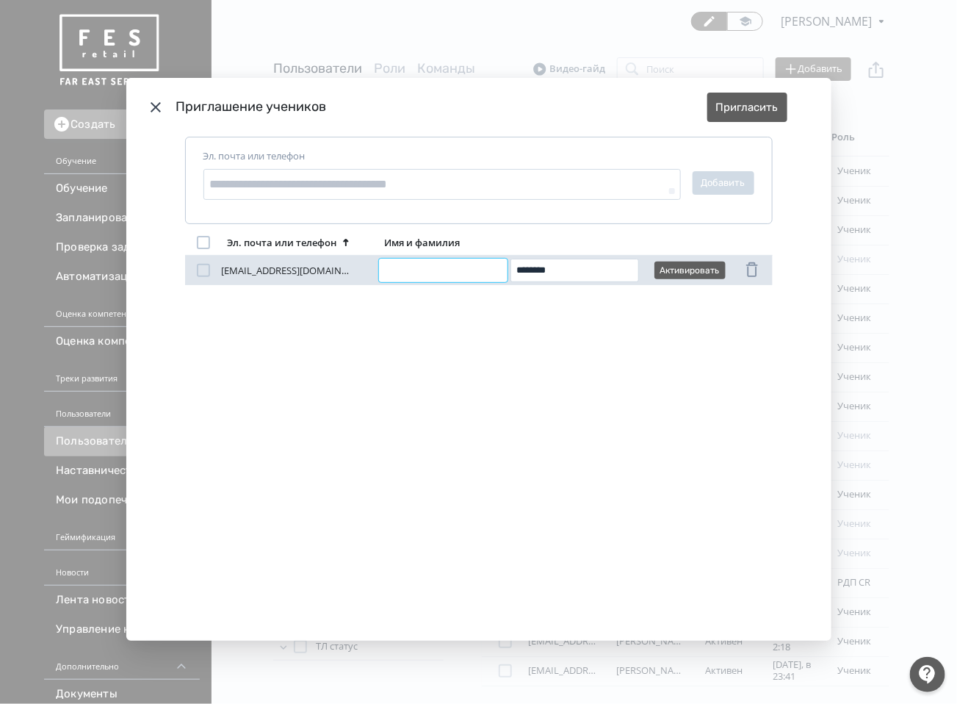
click at [498, 260] on input "Modal" at bounding box center [443, 271] width 129 height 24
paste input "*****"
type input "*****"
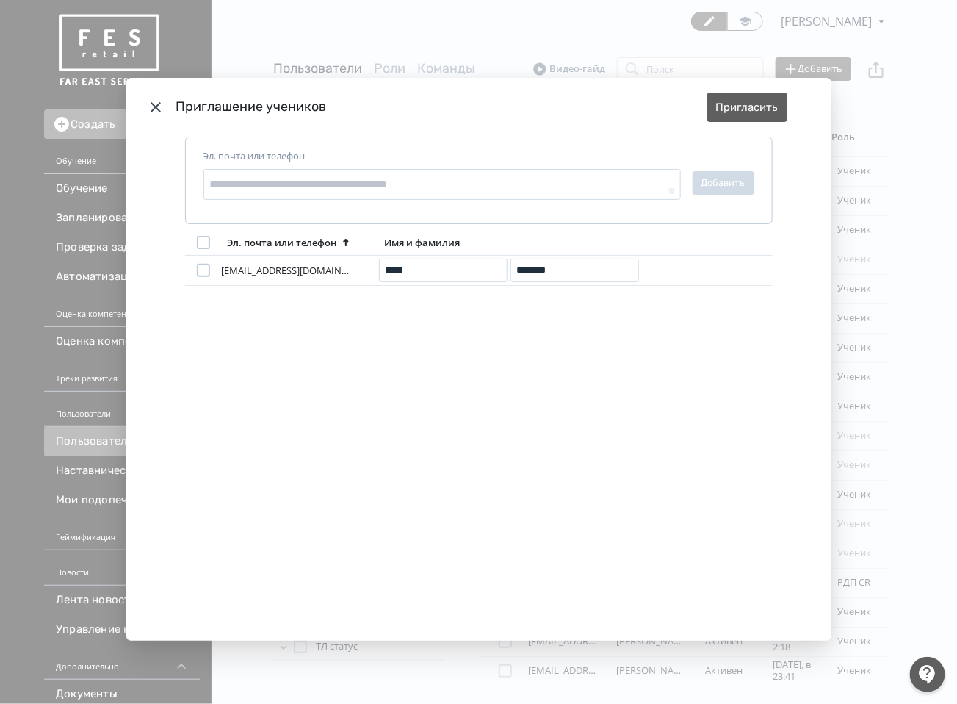
click at [678, 353] on div "[EMAIL_ADDRESS][DOMAIN_NAME] [PERSON_NAME] ***** ******** Активировать" at bounding box center [479, 426] width 588 height 341
click at [725, 104] on button "Пригласить" at bounding box center [748, 107] width 80 height 29
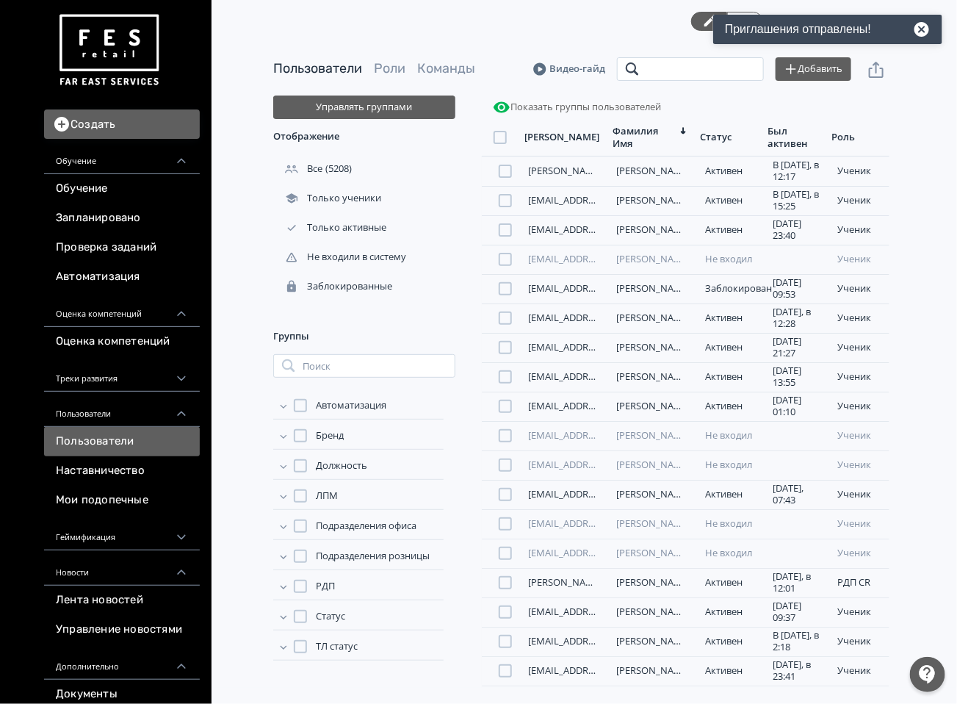
click at [658, 67] on input "search" at bounding box center [690, 69] width 147 height 24
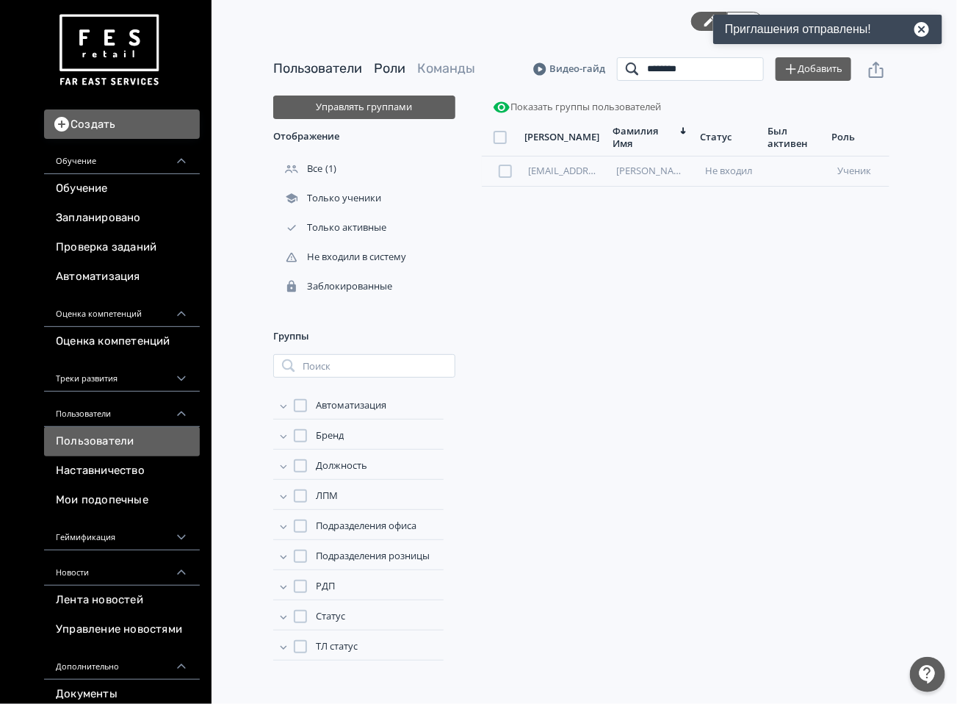
type input "********"
click at [385, 68] on link "Роли" at bounding box center [390, 68] width 32 height 16
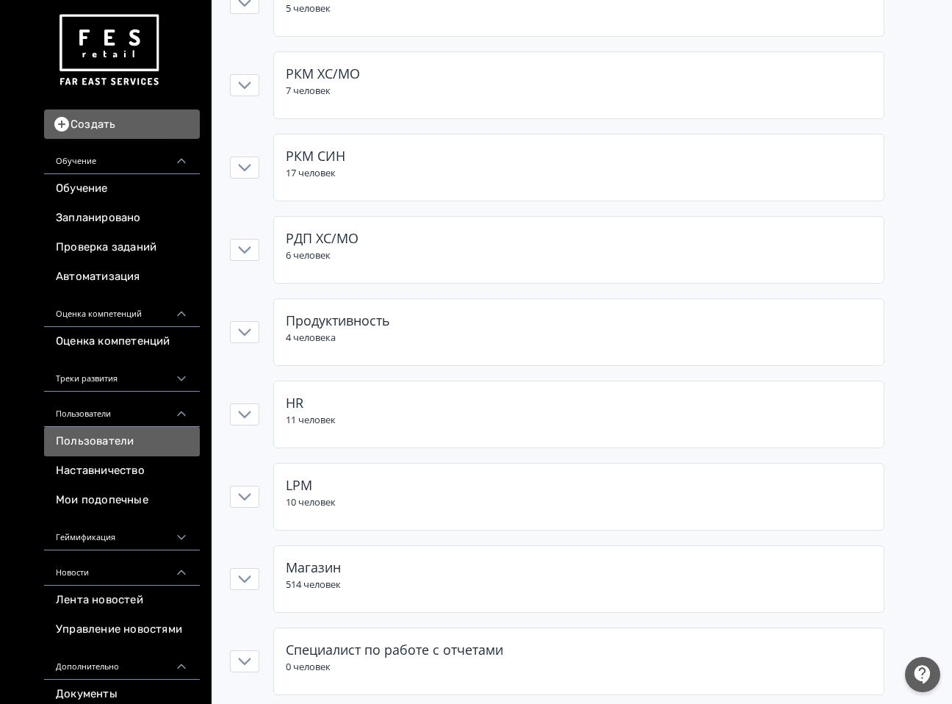
scroll to position [882, 0]
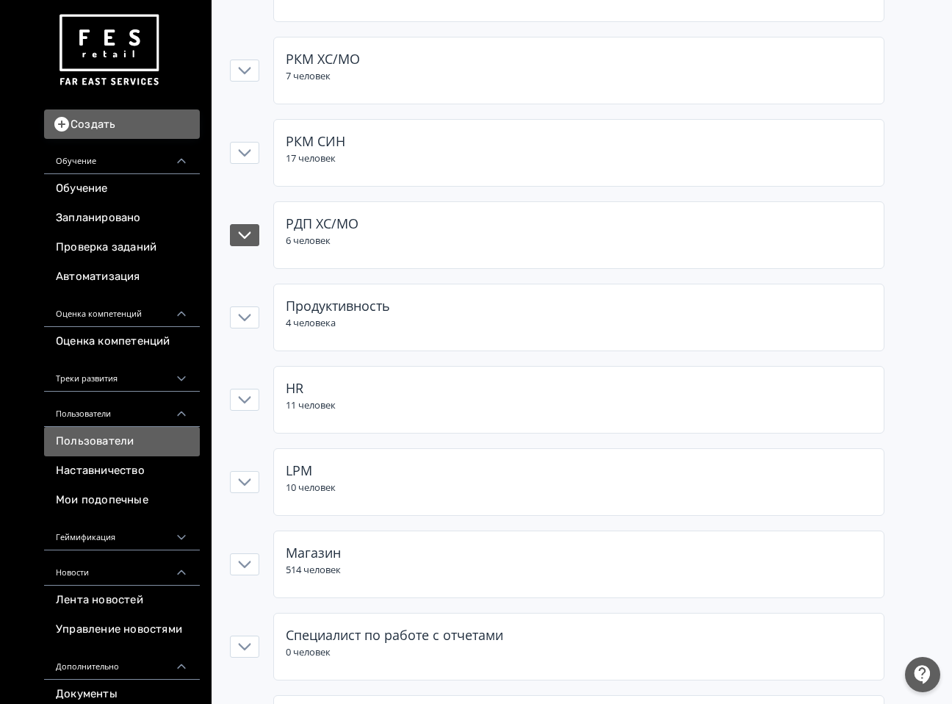
click at [346, 242] on div "РДП ХС/МО 6 человек" at bounding box center [579, 231] width 586 height 35
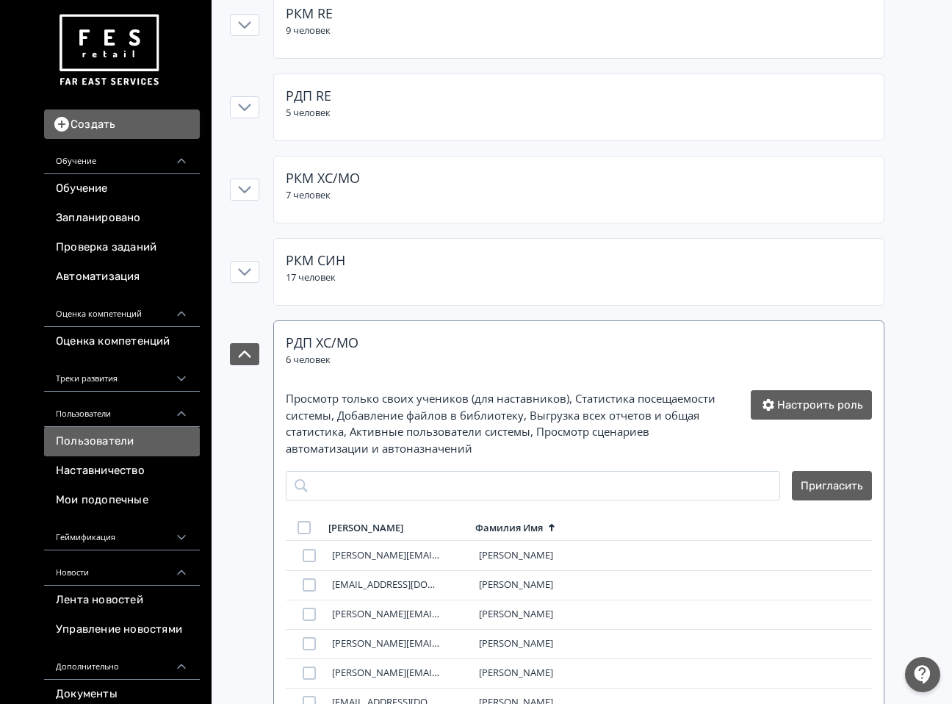
scroll to position [761, 0]
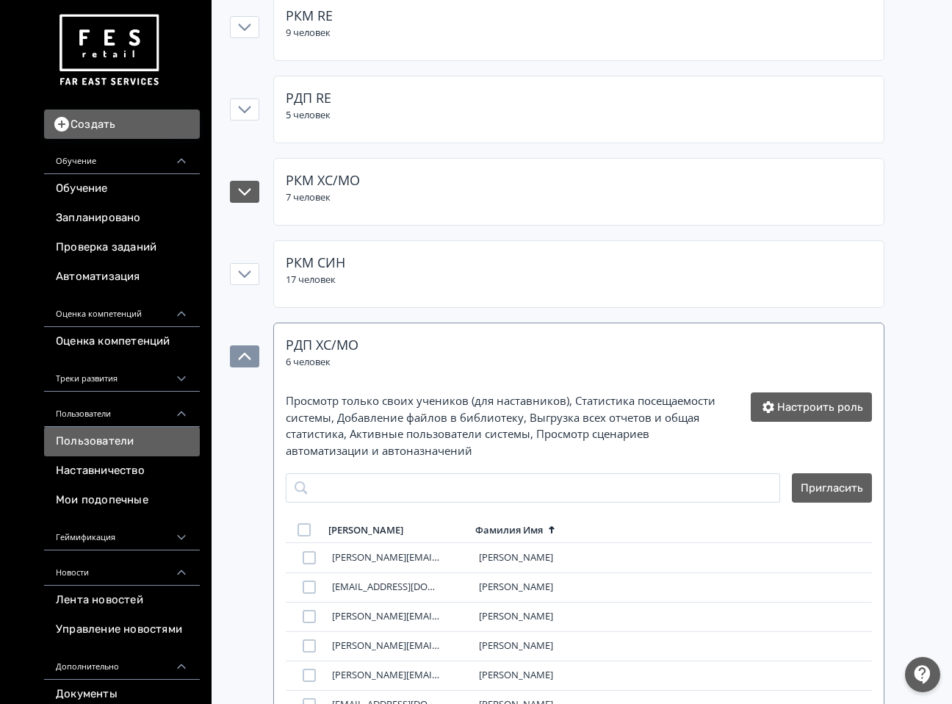
click at [435, 210] on div "РКМ ХС/МО 7 человек" at bounding box center [579, 192] width 610 height 66
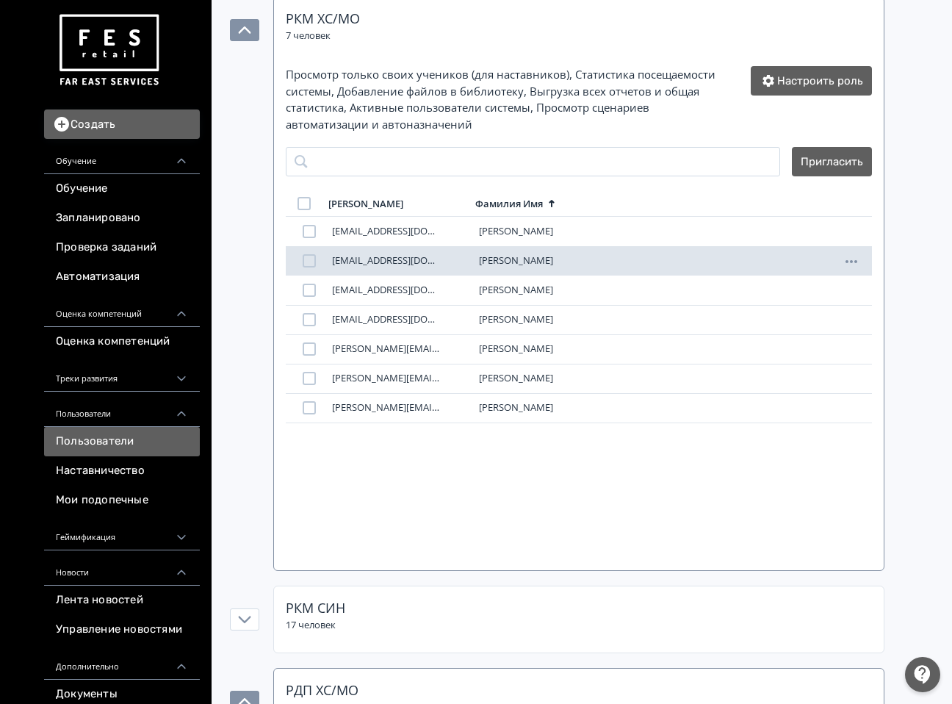
scroll to position [1251, 0]
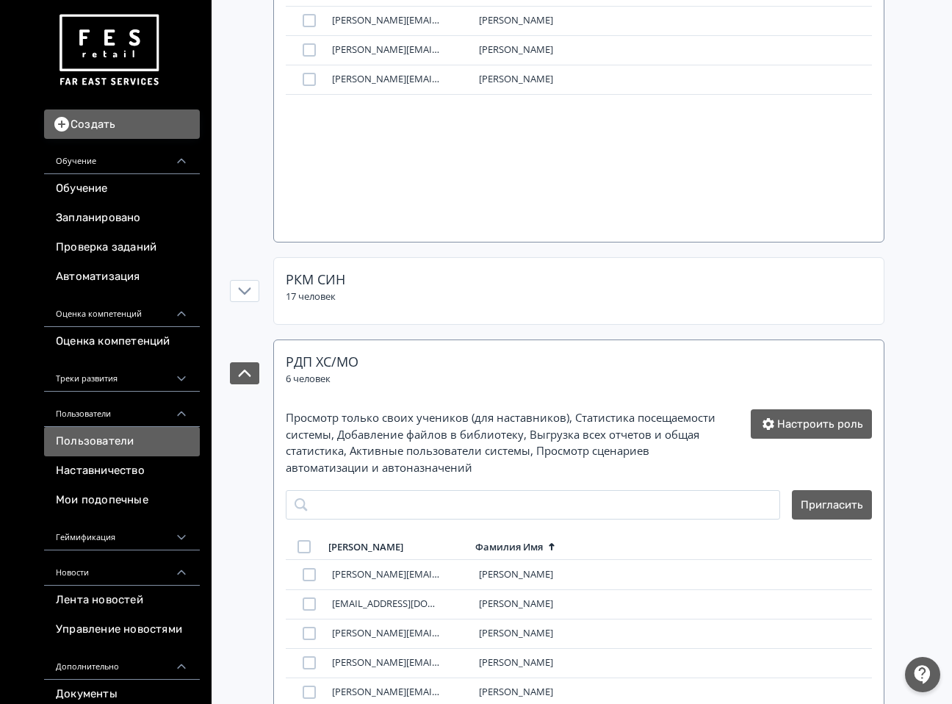
click at [480, 371] on div "РДП ХС/МО" at bounding box center [579, 362] width 586 height 20
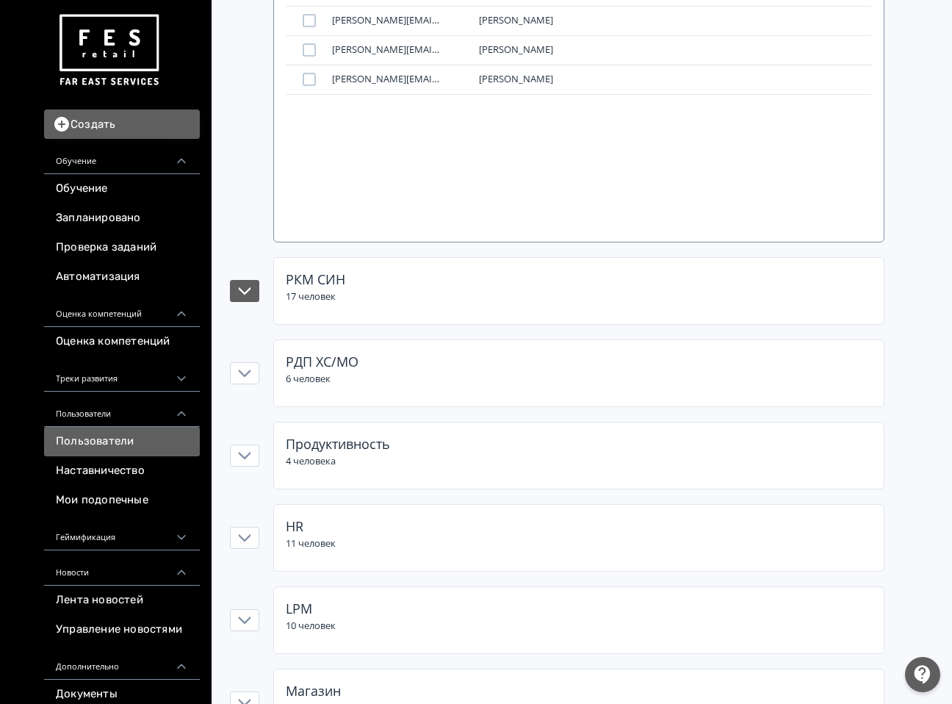
click at [397, 295] on div "РКМ СИН 17 человек" at bounding box center [579, 287] width 586 height 35
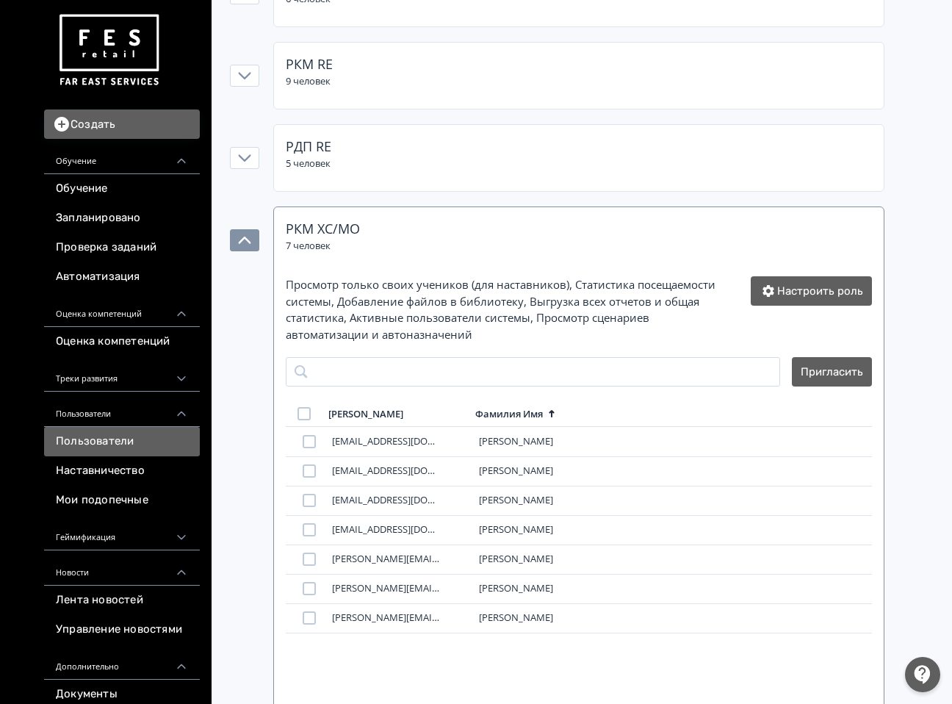
scroll to position [467, 0]
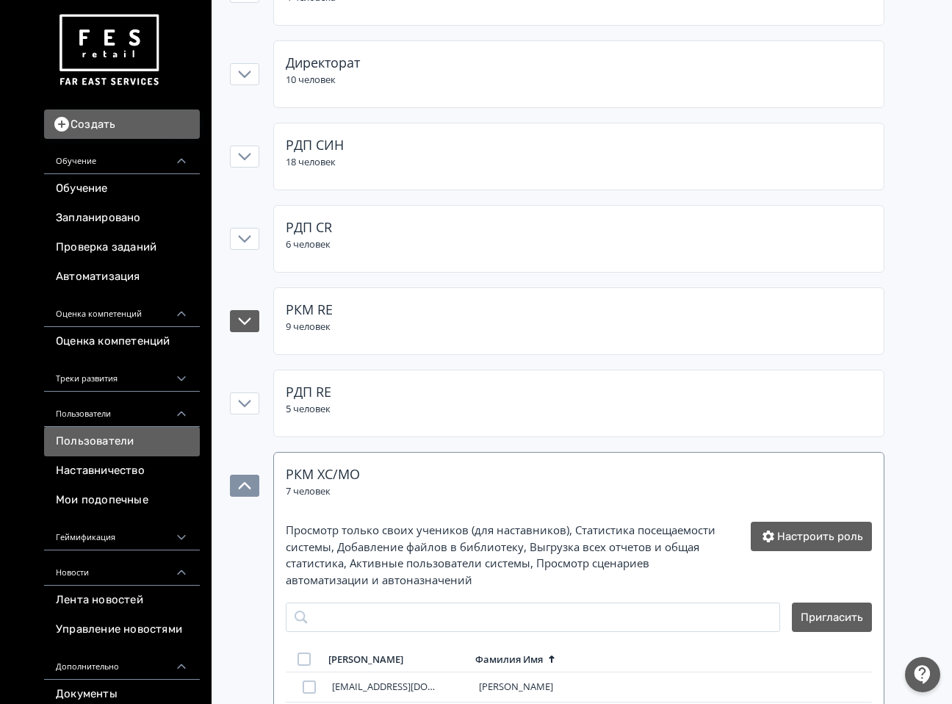
click at [438, 328] on div "РКМ RE 9 человек" at bounding box center [579, 317] width 586 height 35
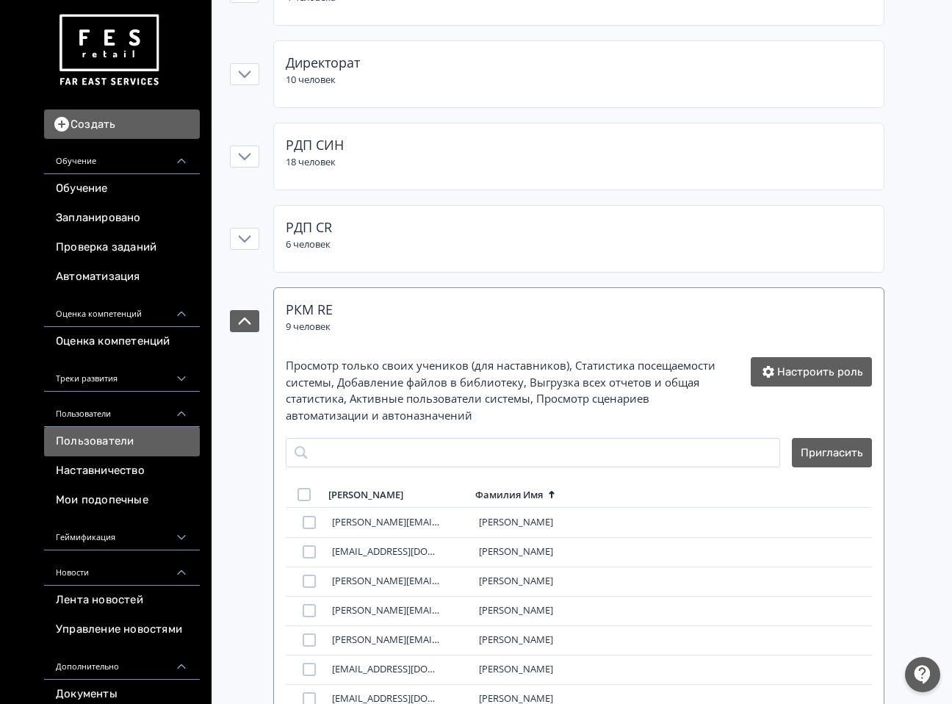
click at [450, 324] on div "РКМ RE 9 человек" at bounding box center [579, 317] width 586 height 35
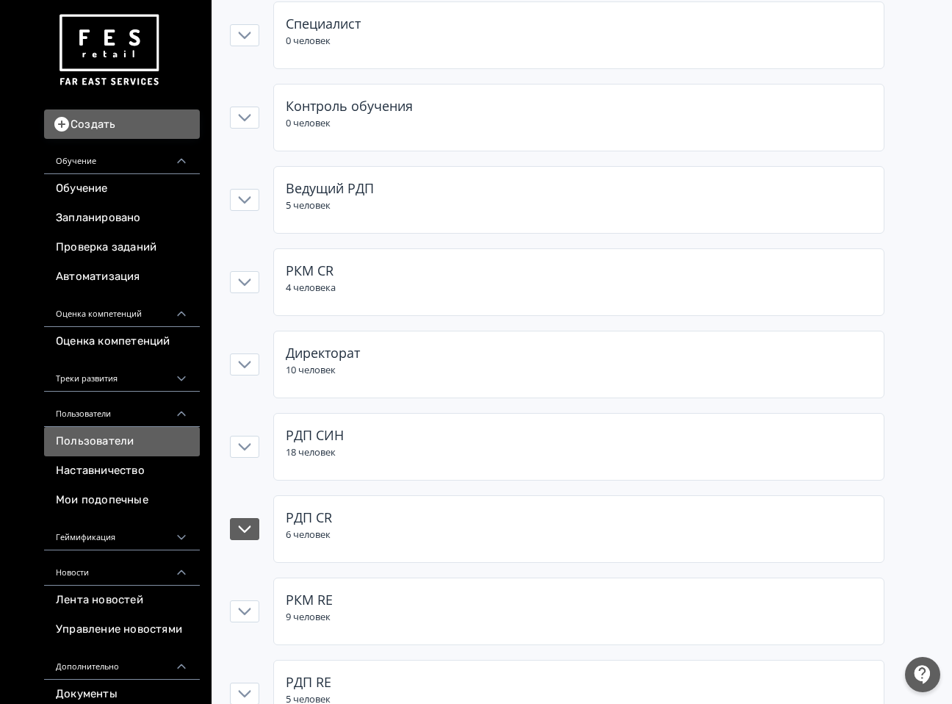
scroll to position [173, 0]
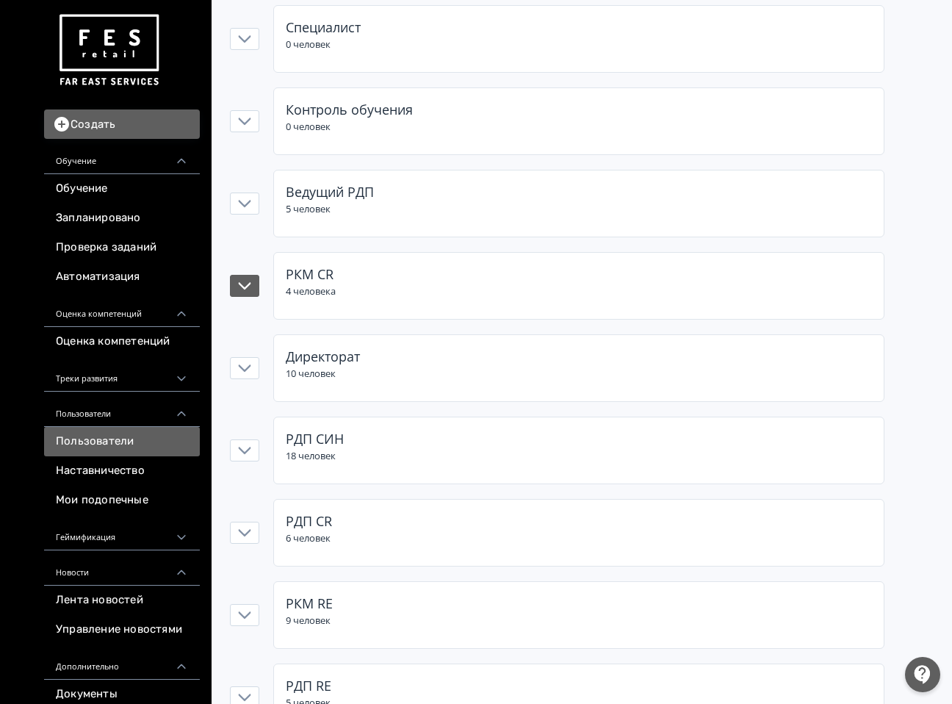
click at [420, 301] on div "РКМ CR 4 человека" at bounding box center [579, 286] width 610 height 66
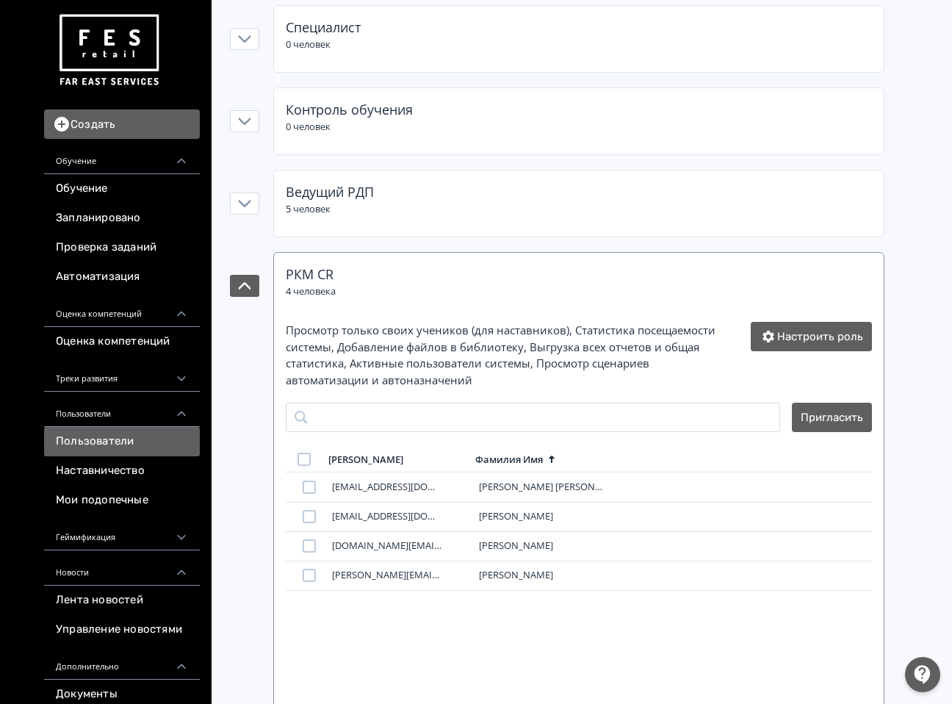
click at [426, 295] on div "РКМ CR 4 человека" at bounding box center [579, 282] width 586 height 35
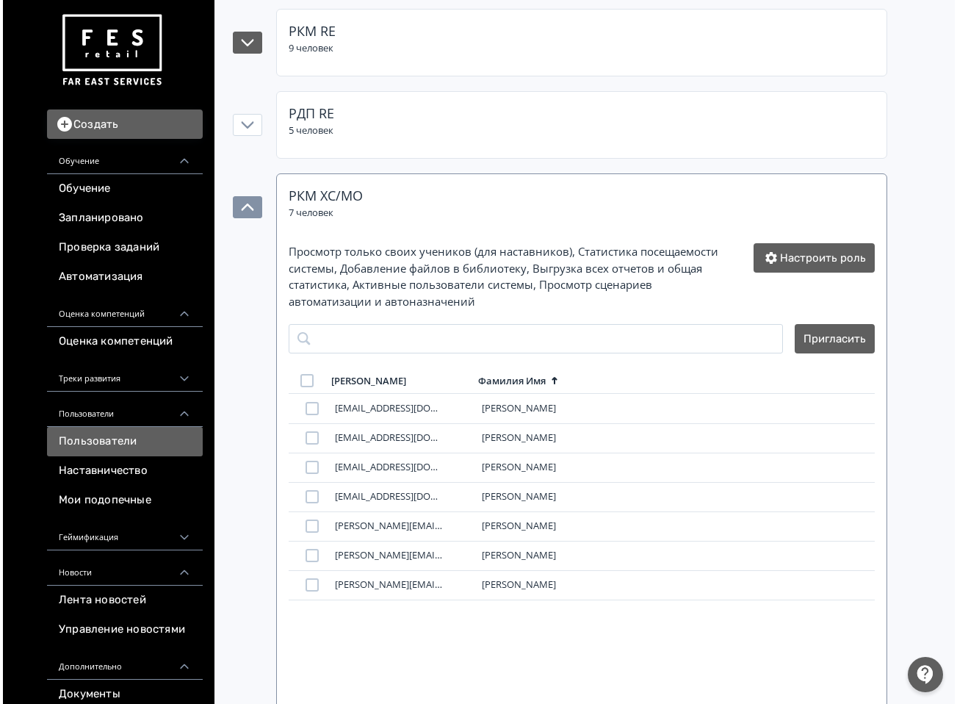
scroll to position [783, 0]
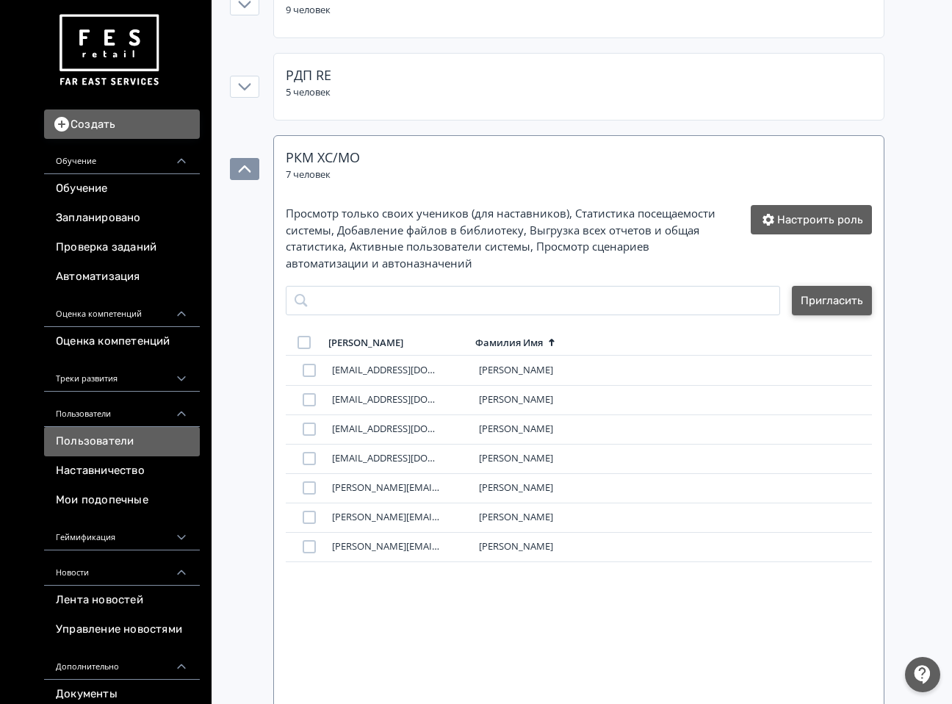
click at [819, 295] on button "Пригласить" at bounding box center [832, 300] width 80 height 29
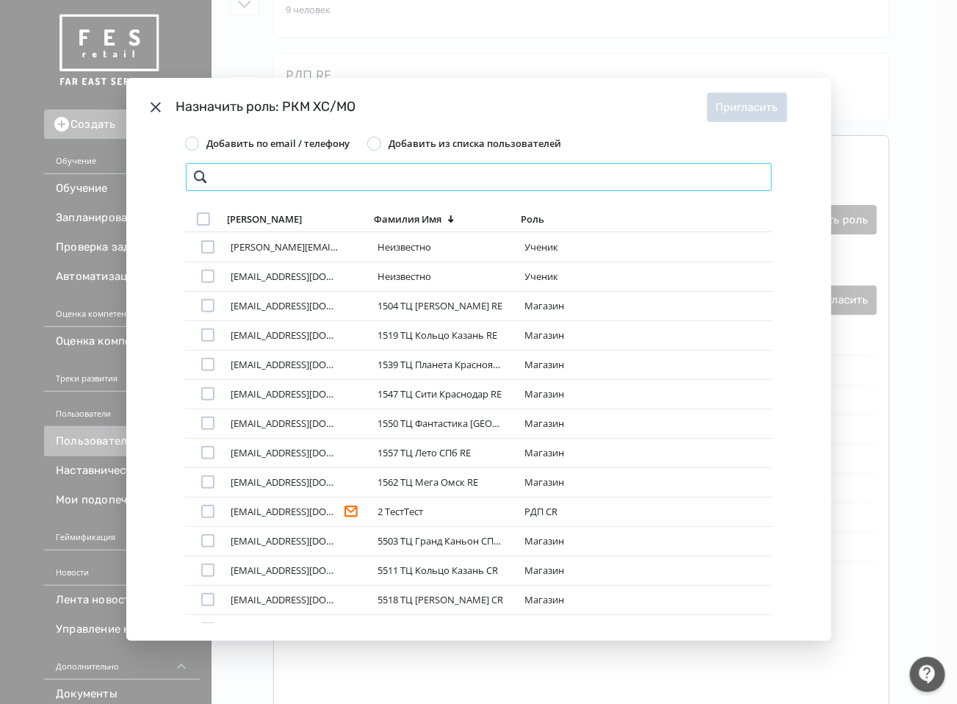
click at [428, 178] on input "Modal" at bounding box center [479, 176] width 588 height 29
paste input "********"
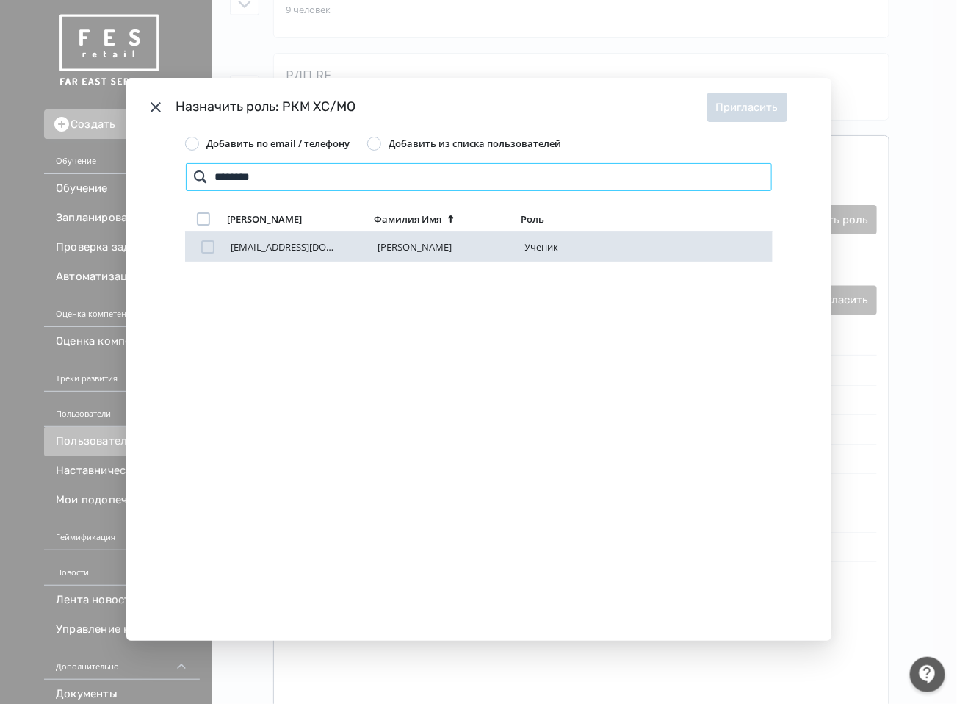
type input "********"
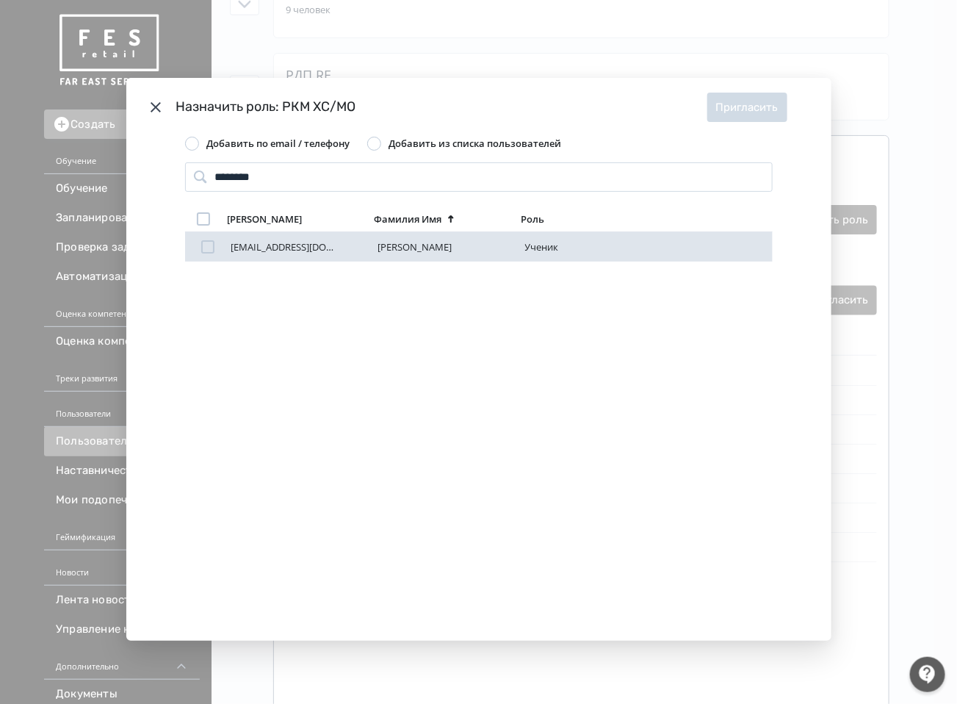
click at [206, 244] on div "Modal" at bounding box center [207, 246] width 13 height 13
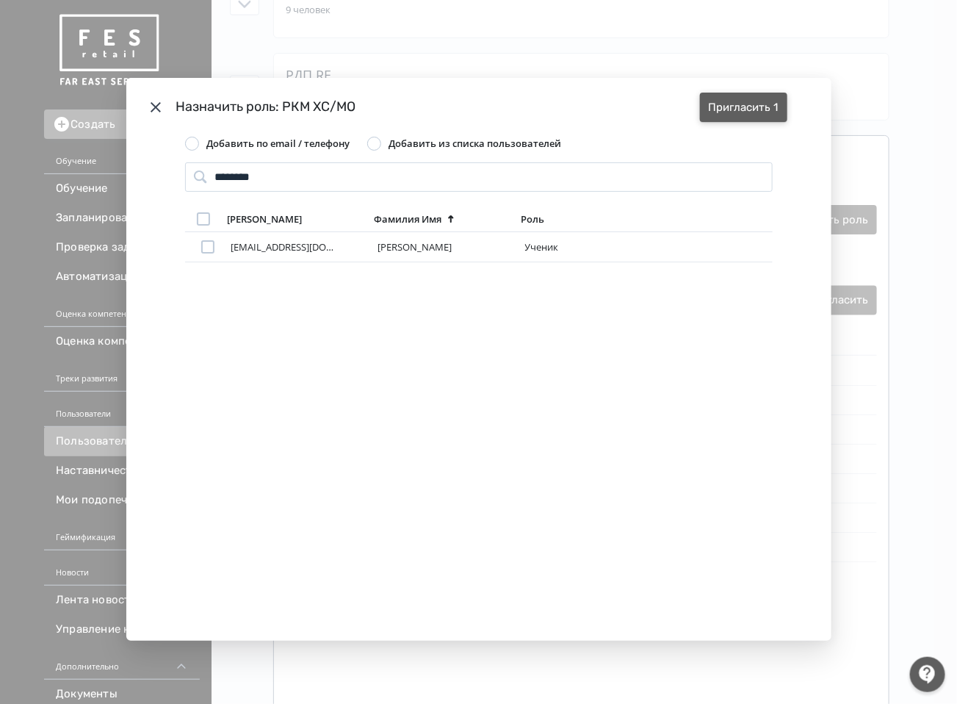
click at [735, 112] on button "Пригласить 1" at bounding box center [743, 107] width 87 height 29
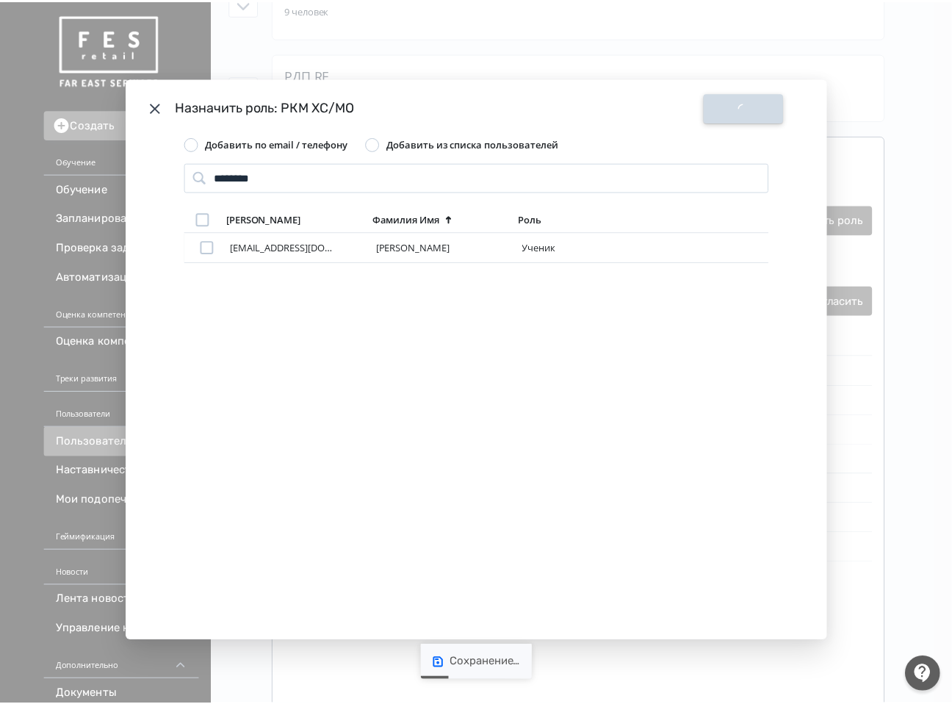
scroll to position [0, 0]
